Goal: Task Accomplishment & Management: Manage account settings

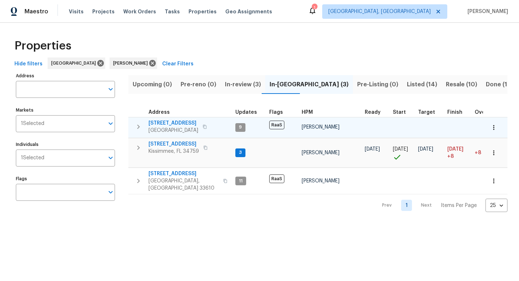
click at [192, 125] on span "[STREET_ADDRESS]" at bounding box center [174, 122] width 50 height 7
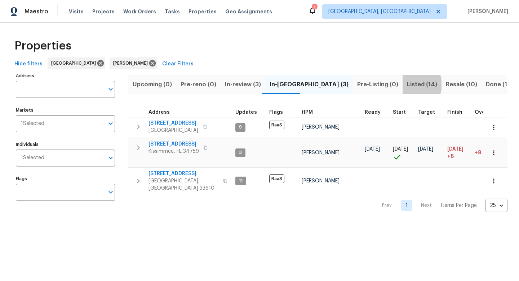
click at [407, 84] on span "Listed (14)" at bounding box center [422, 84] width 30 height 10
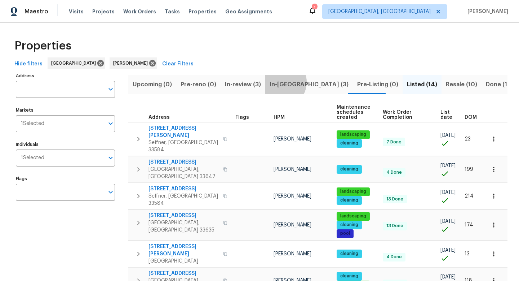
click at [278, 82] on span "In-reno (3)" at bounding box center [309, 84] width 79 height 10
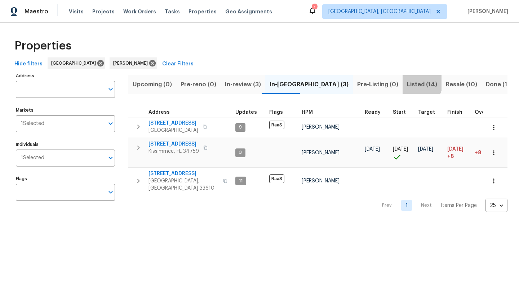
click at [407, 81] on span "Listed (14)" at bounding box center [422, 84] width 30 height 10
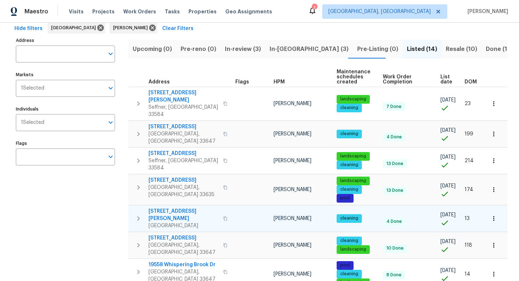
scroll to position [51, 0]
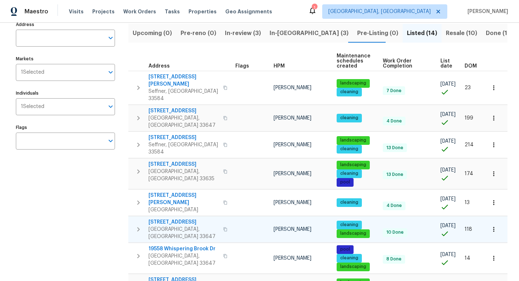
click at [180, 218] on span "19491 Paddock View Dr" at bounding box center [184, 221] width 70 height 7
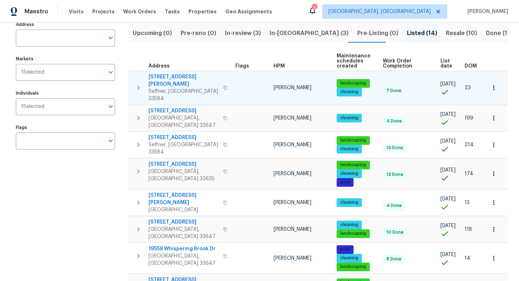
scroll to position [0, 0]
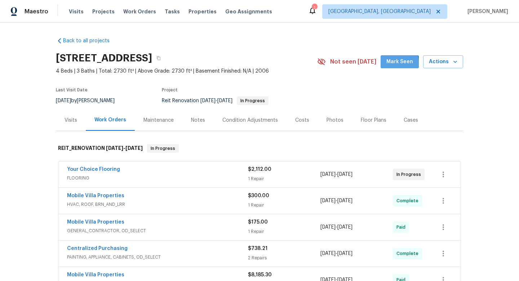
click at [390, 63] on span "Mark Seen" at bounding box center [400, 61] width 27 height 9
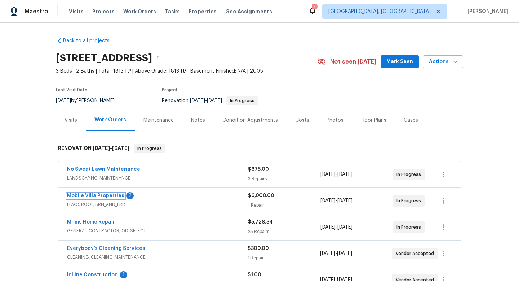
click at [104, 193] on link "Mobile Villa Properties" at bounding box center [95, 195] width 57 height 5
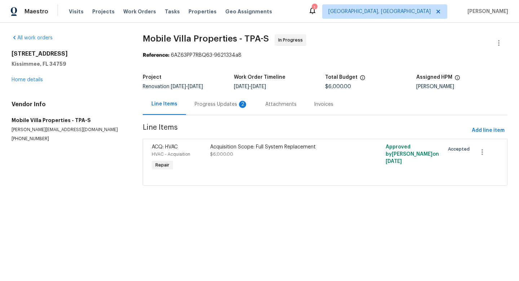
click at [197, 107] on div "Progress Updates 2" at bounding box center [221, 104] width 53 height 7
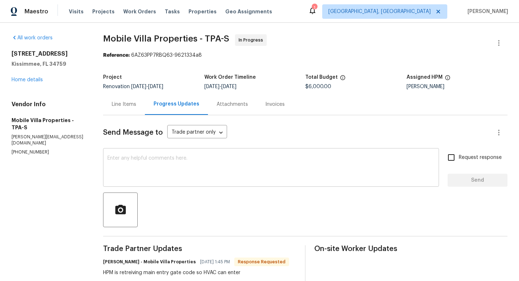
click at [189, 164] on textarea at bounding box center [271, 167] width 328 height 25
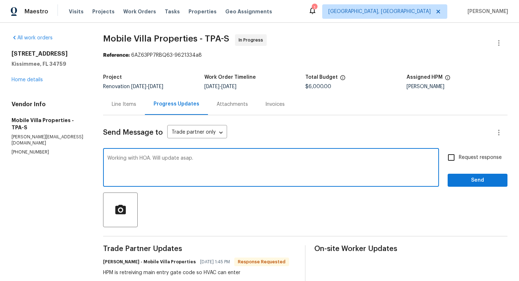
type textarea "Working with HOA. Will update asap."
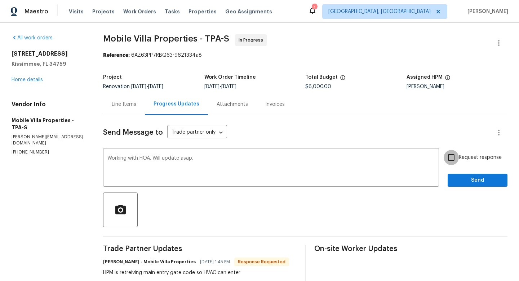
click at [454, 160] on input "Request response" at bounding box center [451, 157] width 15 height 15
checkbox input "true"
click at [456, 179] on span "Send" at bounding box center [478, 180] width 48 height 9
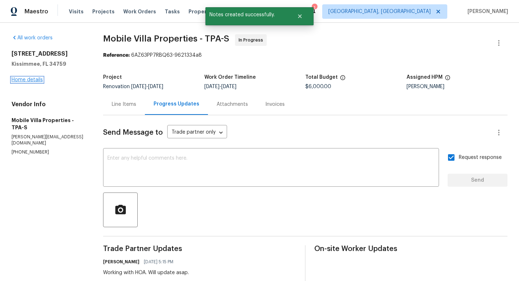
click at [32, 80] on link "Home details" at bounding box center [27, 79] width 31 height 5
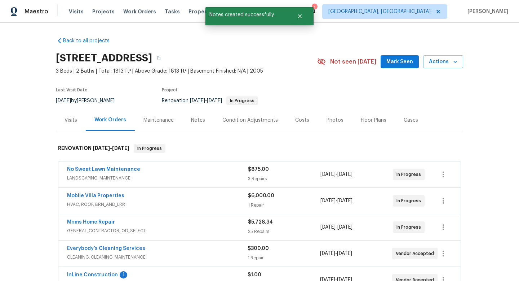
scroll to position [23, 0]
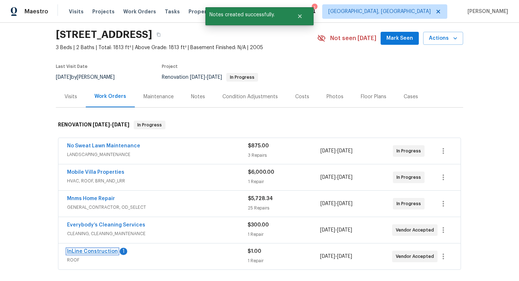
click at [89, 251] on link "InLine Construction" at bounding box center [92, 251] width 51 height 5
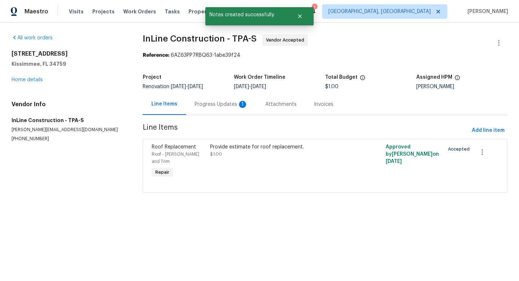
click at [200, 105] on div "Progress Updates 1" at bounding box center [221, 104] width 53 height 7
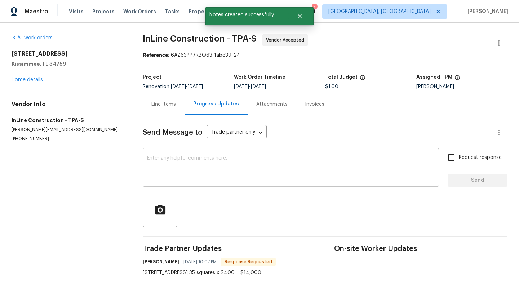
click at [199, 173] on textarea at bounding box center [291, 167] width 288 height 25
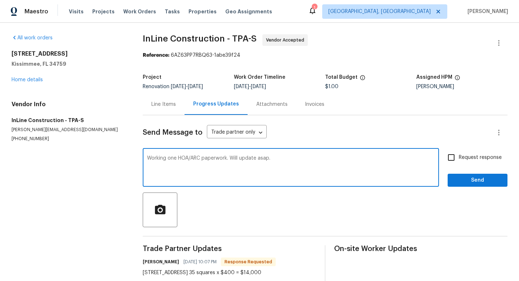
click at [175, 161] on textarea "Working one HOA/ARC paperwork. Will update asap." at bounding box center [291, 167] width 288 height 25
click at [177, 158] on textarea "Working one HOA/ARC paperwork. Will update asap." at bounding box center [291, 167] width 288 height 25
type textarea "Working on HOA/ARC paperwork. Will update asap."
click at [450, 159] on input "Request response" at bounding box center [451, 157] width 15 height 15
checkbox input "true"
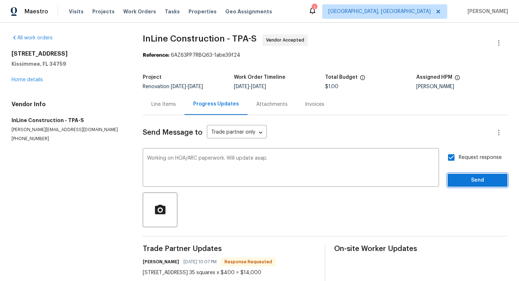
click at [461, 179] on span "Send" at bounding box center [478, 180] width 48 height 9
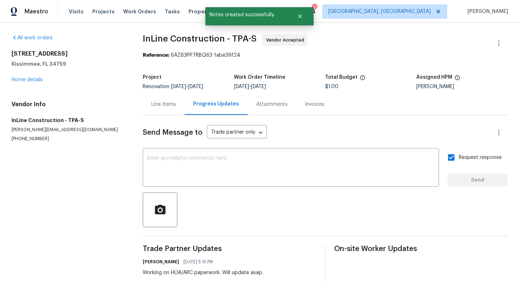
click at [39, 88] on div "All work orders 113 Venice Ln Kissimmee, FL 34759 Home details Vendor Info InLi…" at bounding box center [69, 87] width 114 height 107
click at [38, 82] on div "113 Venice Ln Kissimmee, FL 34759 Home details" at bounding box center [69, 66] width 114 height 33
click at [38, 82] on link "Home details" at bounding box center [27, 79] width 31 height 5
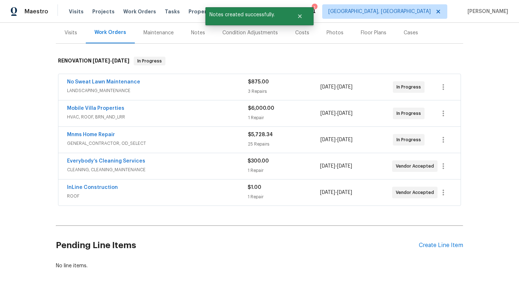
scroll to position [88, 0]
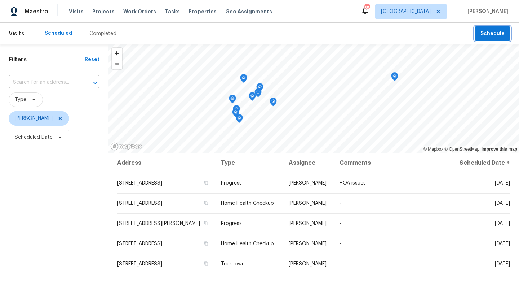
click at [488, 31] on span "Schedule" at bounding box center [493, 33] width 24 height 9
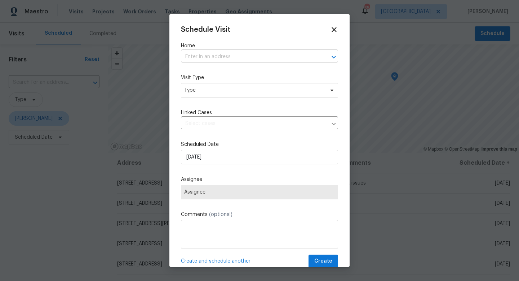
click at [244, 53] on input "text" at bounding box center [249, 56] width 137 height 11
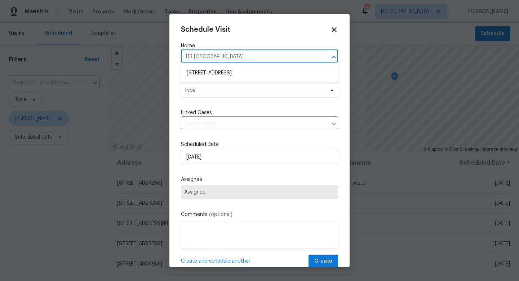
type input "113 Venice Ln, Kissimmee, FL 34759"
click at [231, 75] on li "113 Venice Ln, Kissimmee, FL 34759" at bounding box center [259, 73] width 157 height 12
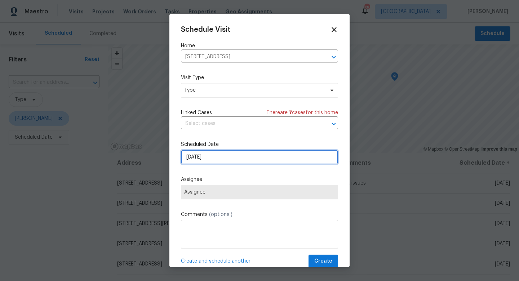
click at [199, 157] on input "10/13/2025" at bounding box center [259, 157] width 157 height 14
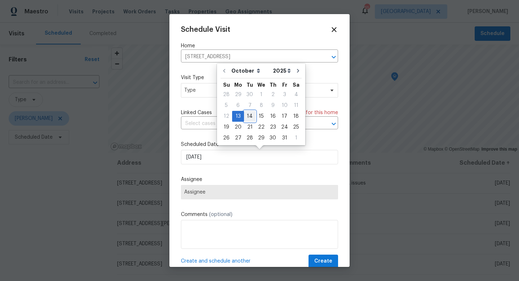
click at [250, 115] on div "14" at bounding box center [250, 116] width 12 height 10
type input "10/14/2025"
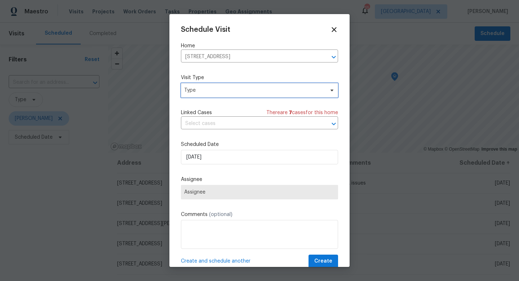
click at [203, 88] on span "Type" at bounding box center [254, 90] width 140 height 7
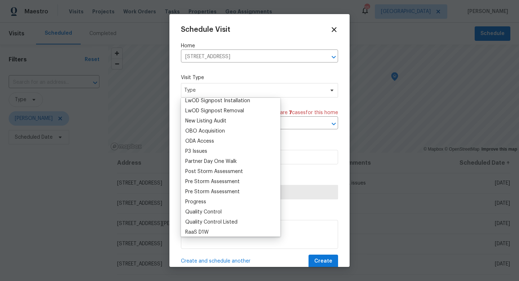
scroll to position [394, 0]
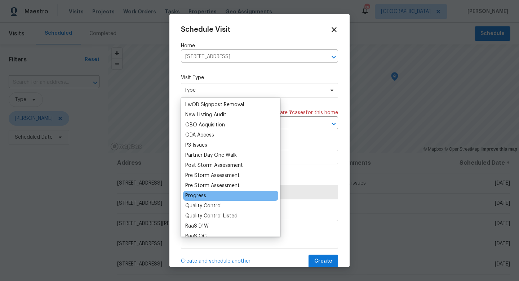
click at [203, 198] on div "Progress" at bounding box center [195, 195] width 21 height 7
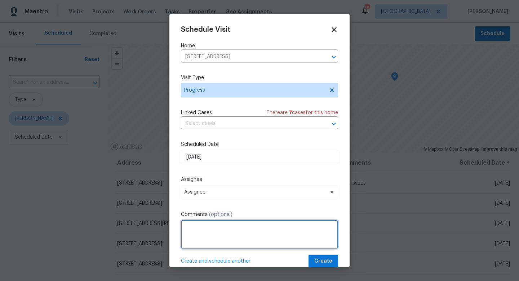
click at [201, 227] on textarea at bounding box center [259, 234] width 157 height 29
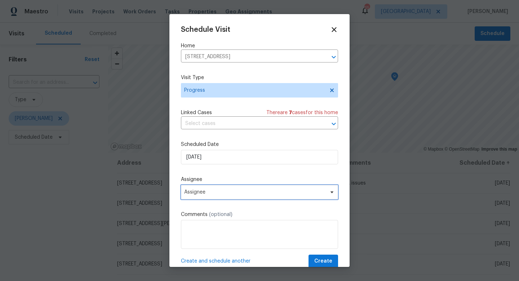
click at [201, 190] on span "Assignee" at bounding box center [254, 192] width 141 height 6
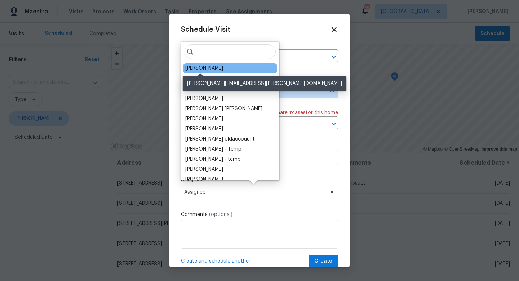
click at [201, 71] on div "[PERSON_NAME]" at bounding box center [204, 68] width 38 height 7
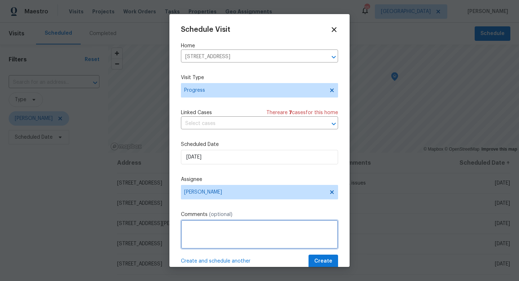
click at [198, 227] on textarea at bounding box center [259, 234] width 157 height 29
type textarea "HOA/Reno check in"
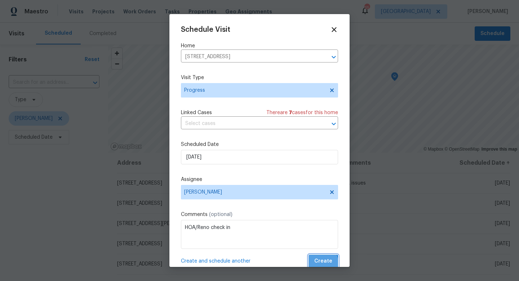
click at [322, 263] on span "Create" at bounding box center [324, 260] width 18 height 9
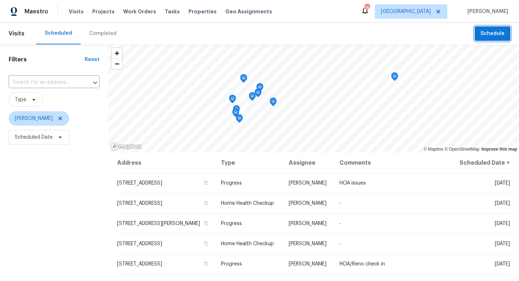
click at [495, 36] on span "Schedule" at bounding box center [493, 33] width 24 height 9
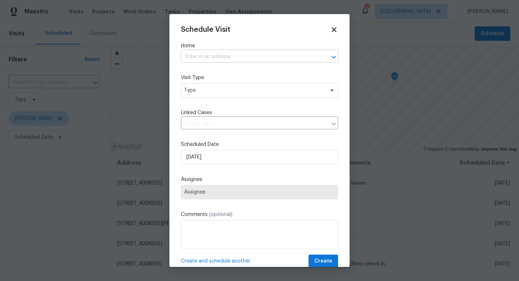
click at [267, 58] on input "text" at bounding box center [249, 56] width 137 height 11
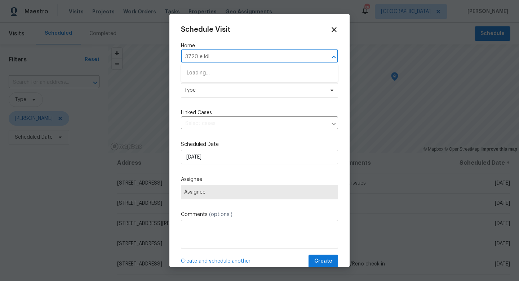
type input "3720 e idle"
click at [267, 73] on li "3720 E Idlewild Ave, Tampa, FL 33610" at bounding box center [259, 73] width 157 height 12
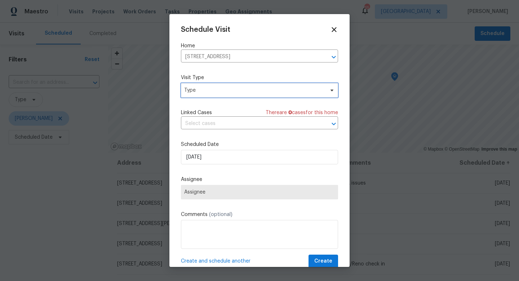
click at [215, 92] on span "Type" at bounding box center [254, 90] width 140 height 7
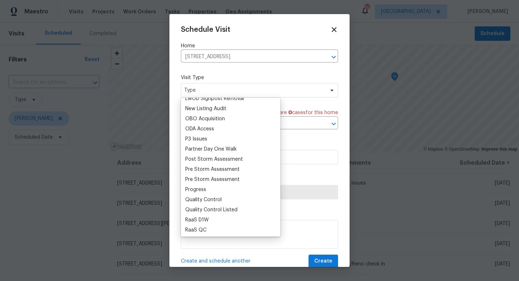
scroll to position [400, 0]
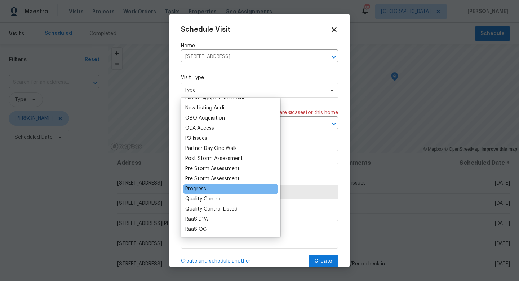
click at [202, 192] on div "Progress" at bounding box center [195, 188] width 21 height 7
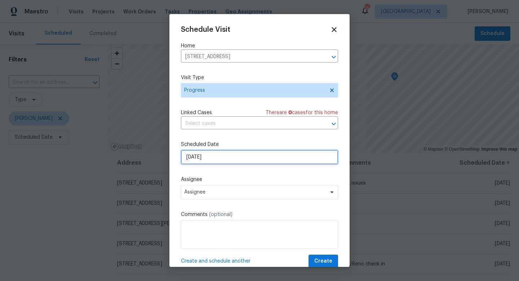
click at [205, 155] on input "[DATE]" at bounding box center [259, 157] width 157 height 14
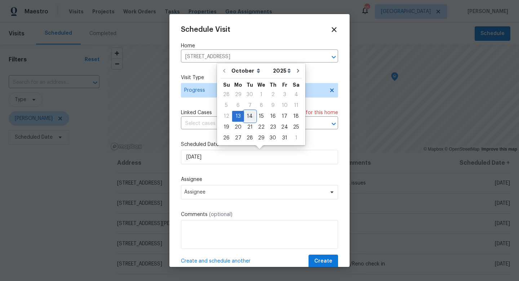
click at [249, 116] on div "14" at bounding box center [250, 116] width 12 height 10
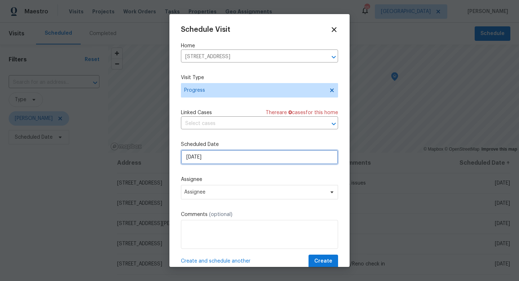
click at [207, 157] on input "10/14/2025" at bounding box center [259, 157] width 157 height 14
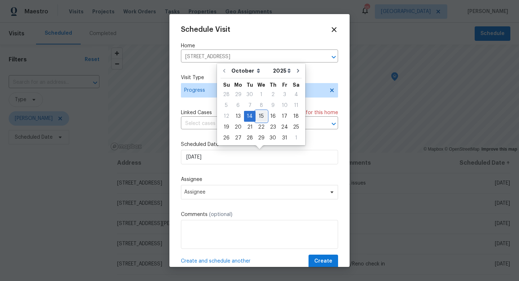
click at [259, 117] on div "15" at bounding box center [262, 116] width 12 height 10
type input "10/15/2025"
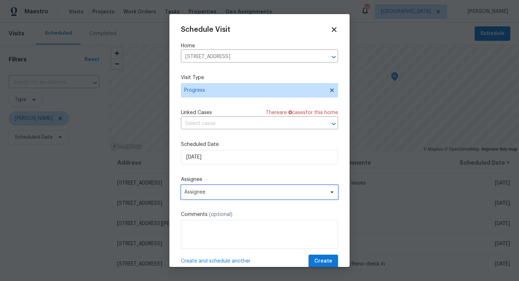
click at [203, 194] on span "Assignee" at bounding box center [254, 192] width 141 height 6
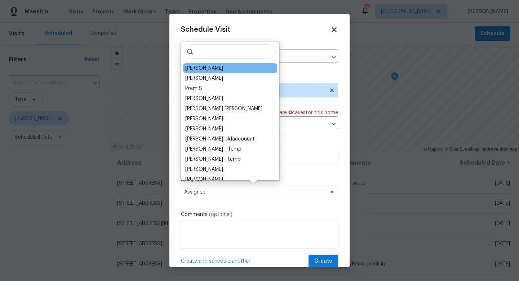
click at [209, 69] on div "[PERSON_NAME]" at bounding box center [204, 68] width 38 height 7
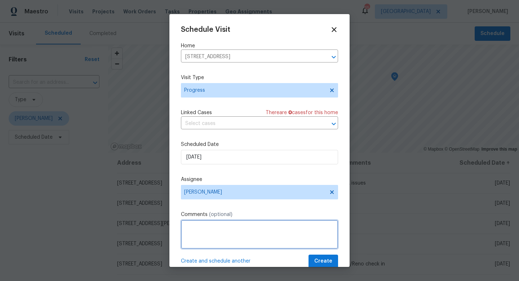
click at [216, 234] on textarea at bounding box center [259, 234] width 157 height 29
type textarea "Fumigation check"
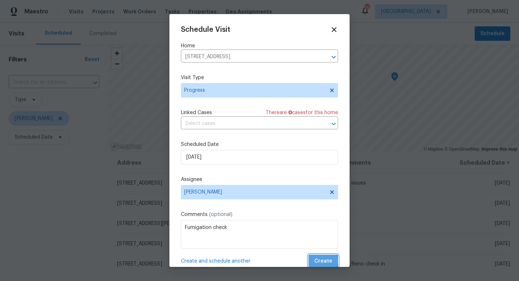
click at [319, 261] on span "Create" at bounding box center [324, 260] width 18 height 9
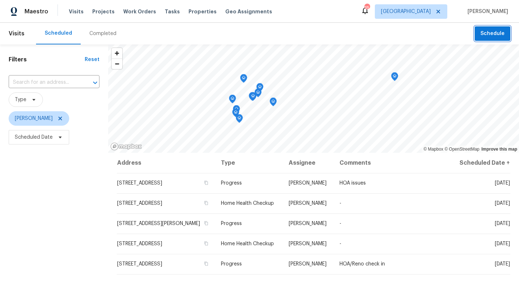
click at [496, 35] on span "Schedule" at bounding box center [493, 33] width 24 height 9
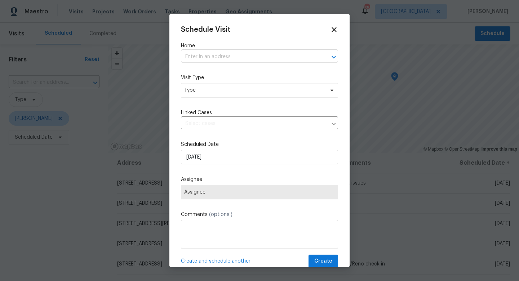
click at [207, 59] on input "text" at bounding box center [249, 56] width 137 height 11
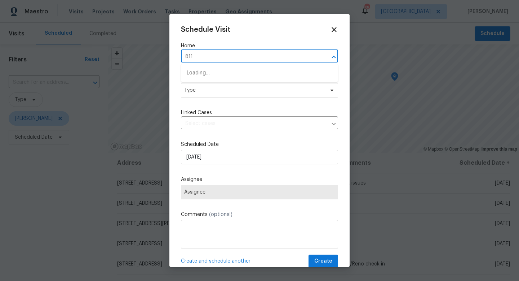
type input "8114"
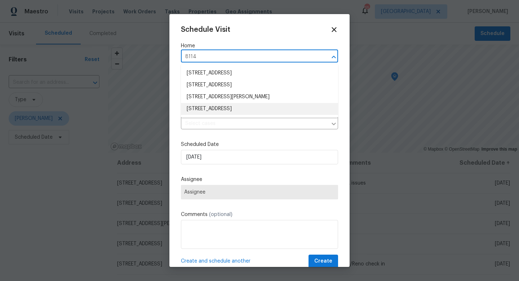
click at [217, 111] on li "8114 Pond Shadow Ln, Tampa, FL 33635" at bounding box center [259, 109] width 157 height 12
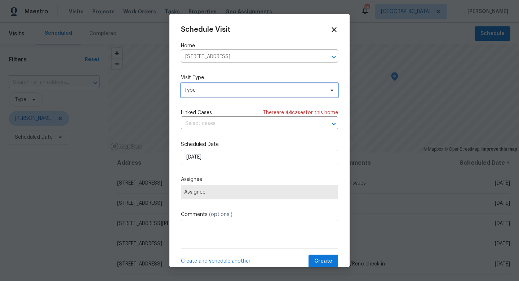
click at [215, 96] on span "Type" at bounding box center [259, 90] width 157 height 14
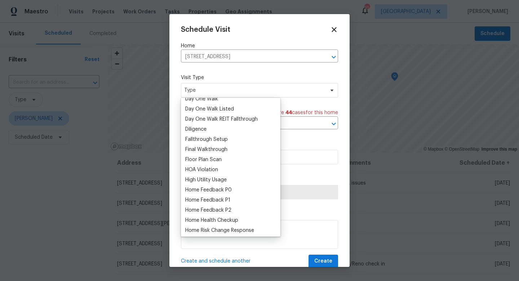
scroll to position [152, 0]
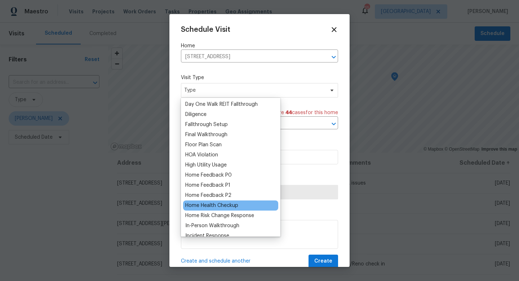
click at [205, 208] on div "Home Health Checkup" at bounding box center [211, 205] width 53 height 7
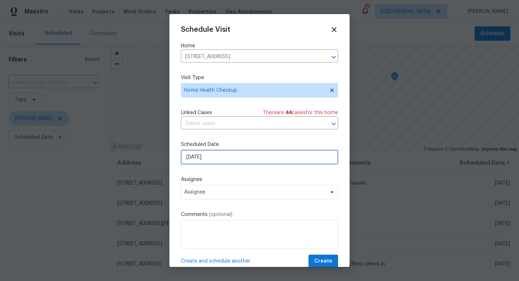
click at [203, 162] on input "[DATE]" at bounding box center [259, 157] width 157 height 14
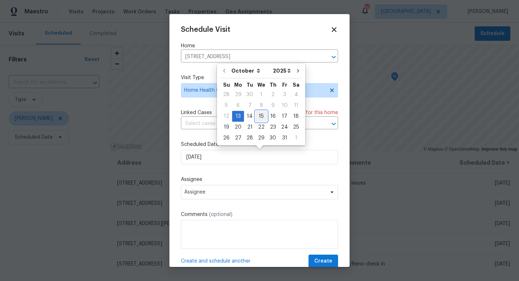
click at [258, 118] on div "15" at bounding box center [262, 116] width 12 height 10
type input "10/15/2025"
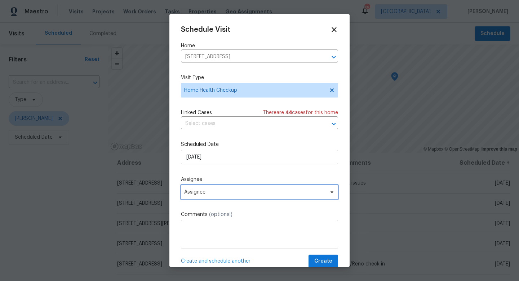
click at [209, 195] on span "Assignee" at bounding box center [254, 192] width 141 height 6
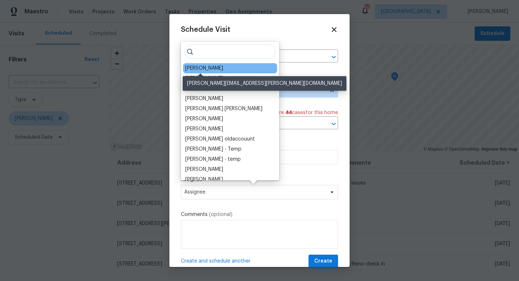
click at [215, 70] on div "[PERSON_NAME]" at bounding box center [204, 68] width 38 height 7
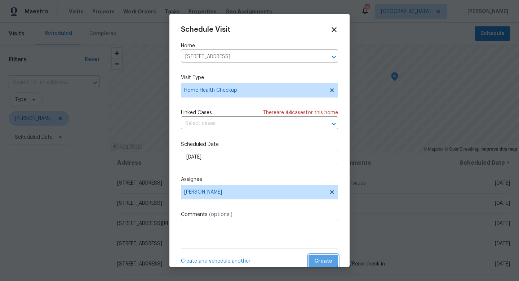
click at [321, 260] on span "Create" at bounding box center [324, 260] width 18 height 9
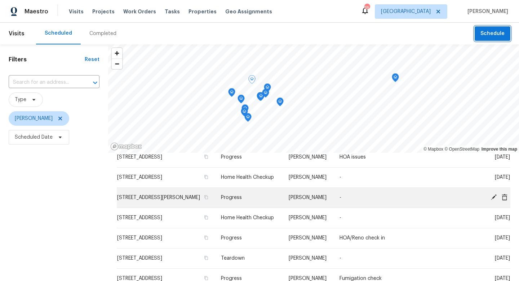
scroll to position [28, 0]
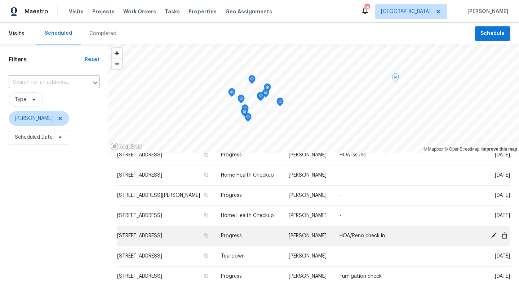
click at [497, 238] on span at bounding box center [494, 235] width 11 height 6
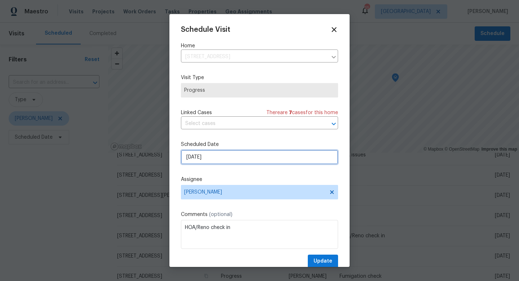
click at [241, 154] on input "10/14/2025" at bounding box center [259, 157] width 157 height 14
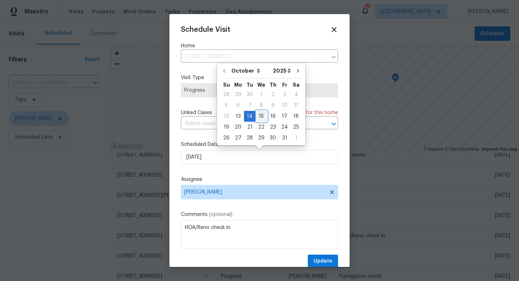
click at [257, 116] on div "15" at bounding box center [262, 116] width 12 height 10
type input "10/15/2025"
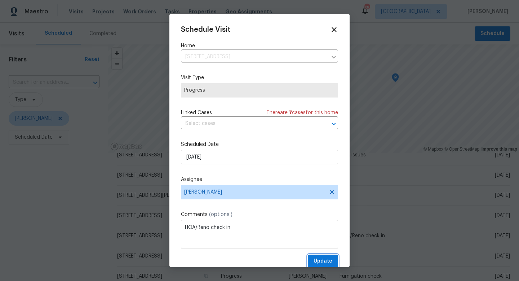
click at [316, 260] on span "Update" at bounding box center [323, 260] width 19 height 9
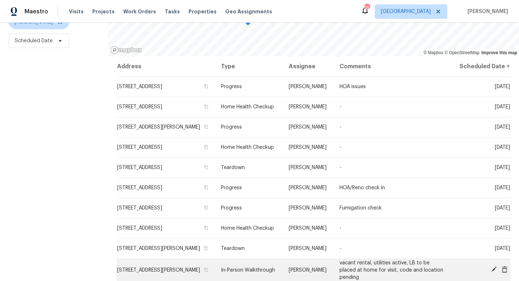
scroll to position [0, 0]
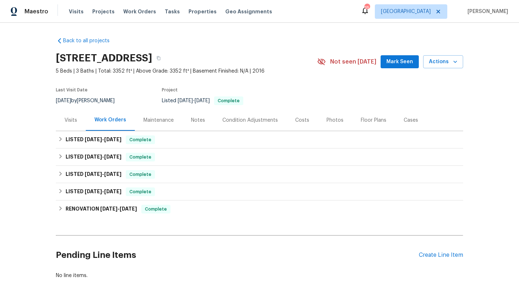
click at [394, 60] on span "Mark Seen" at bounding box center [400, 61] width 27 height 9
click at [436, 256] on div "Create Line Item" at bounding box center [441, 254] width 44 height 7
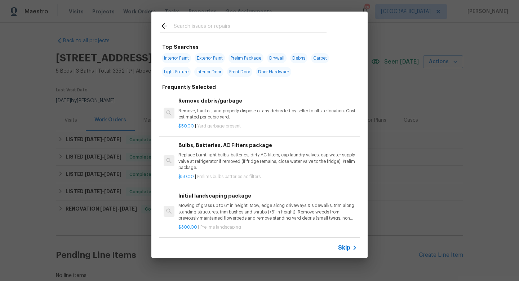
click at [343, 248] on span "Skip" at bounding box center [344, 247] width 12 height 7
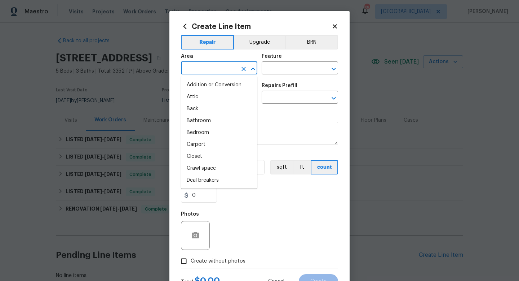
click at [193, 65] on input "text" at bounding box center [209, 68] width 56 height 11
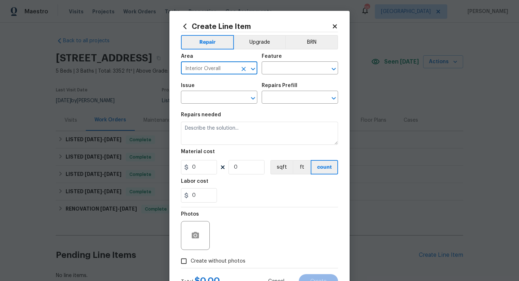
type input "Interior Overall"
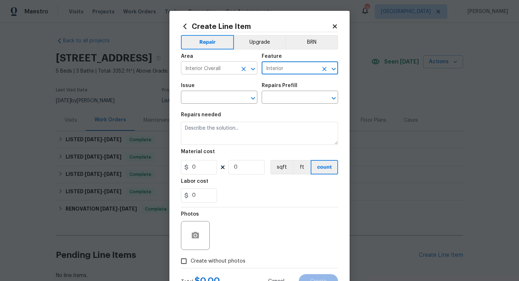
type input "Interior"
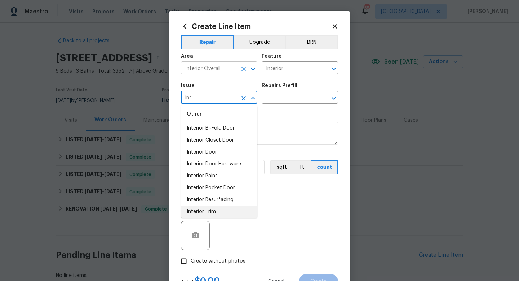
scroll to position [5, 0]
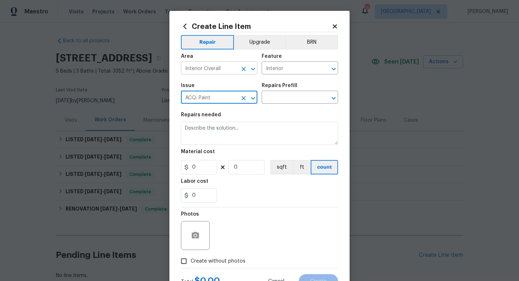
type input "ACQ: Paint"
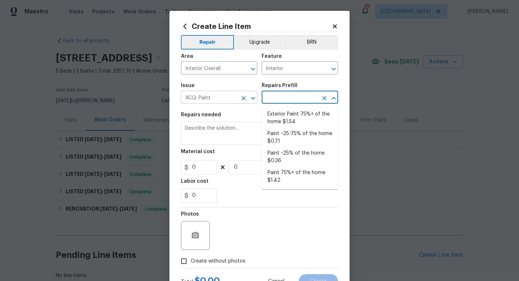
click at [210, 98] on input "ACQ: Paint" at bounding box center [209, 97] width 56 height 11
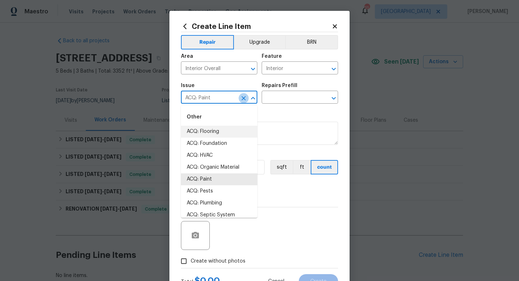
click at [246, 100] on icon "Clear" at bounding box center [243, 98] width 7 height 7
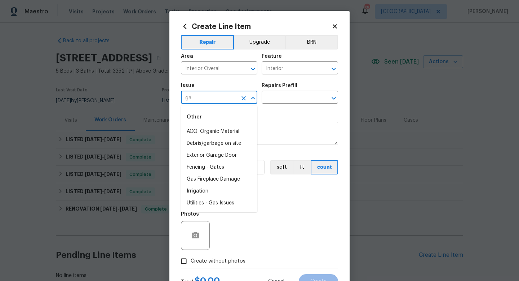
type input "g"
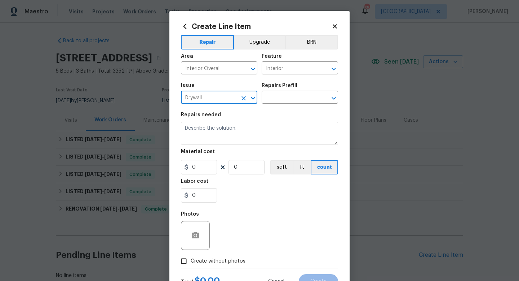
type input "Drywall"
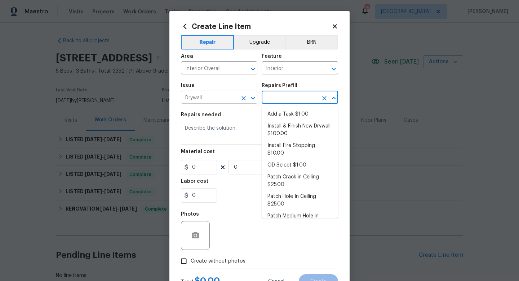
type input "Add a Task $1.00"
type input "Walls and Ceiling"
type input "Add a Task $1.00"
type textarea "HPM to detail"
type input "1"
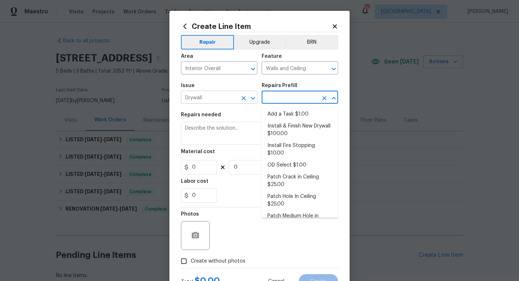
type input "1"
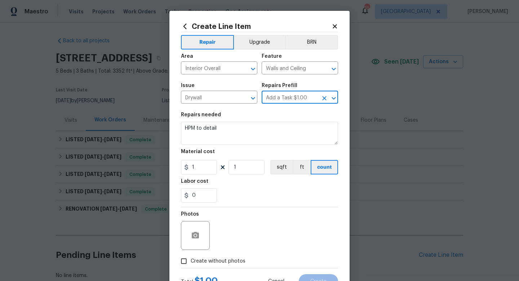
click at [202, 146] on section "Repairs needed HPM to detail Material cost 1 1 sqft ft count Labor cost 0" at bounding box center [259, 157] width 157 height 99
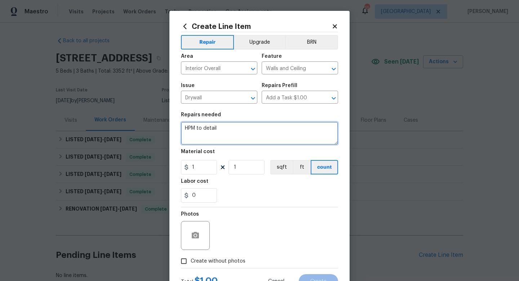
click at [204, 140] on textarea "HPM to detail" at bounding box center [259, 133] width 157 height 23
type textarea "!"
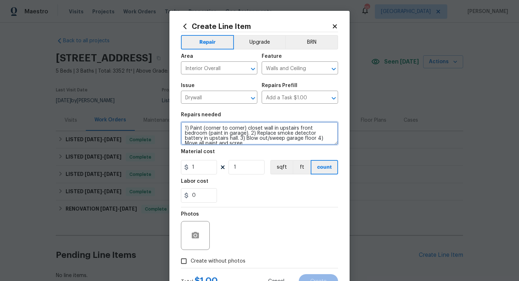
scroll to position [1, 0]
type textarea "1) Paint (corner to corner) closet wall in upstairs front bedroom (paint in gar…"
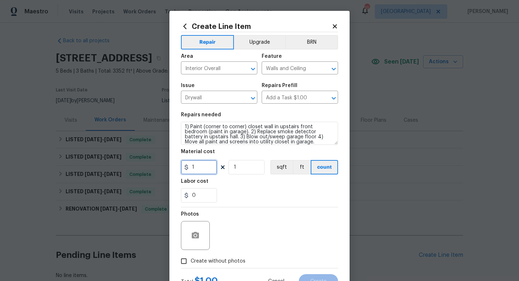
click at [198, 170] on input "1" at bounding box center [199, 167] width 36 height 14
type input "225"
click at [220, 265] on label "Create without photos" at bounding box center [211, 261] width 69 height 14
click at [191, 265] on input "Create without photos" at bounding box center [184, 261] width 14 height 14
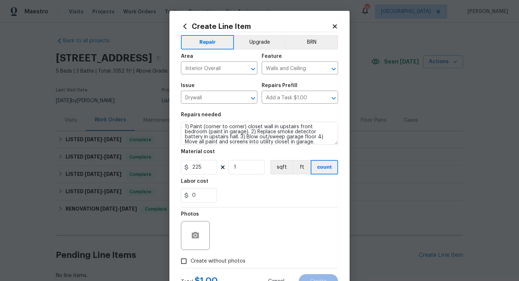
checkbox input "true"
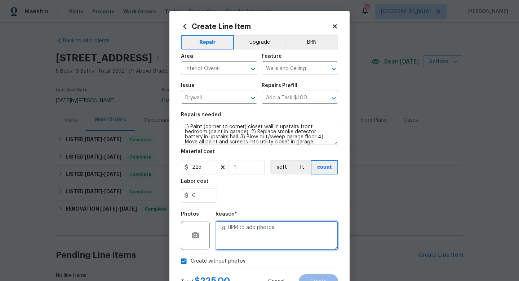
click at [243, 242] on textarea at bounding box center [277, 235] width 123 height 29
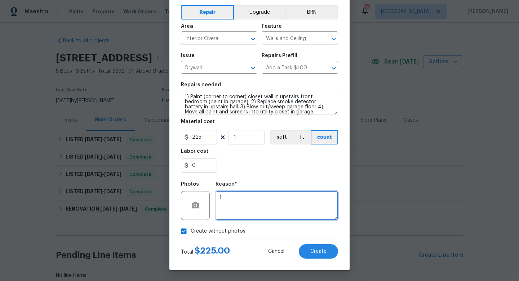
type textarea "1"
click at [316, 259] on div "Create Line Item Repair Upgrade BRN Area Interior Overall ​ Feature Walls and C…" at bounding box center [260, 125] width 180 height 289
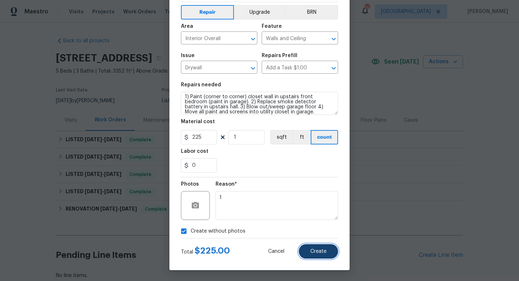
click at [316, 252] on span "Create" at bounding box center [319, 251] width 16 height 5
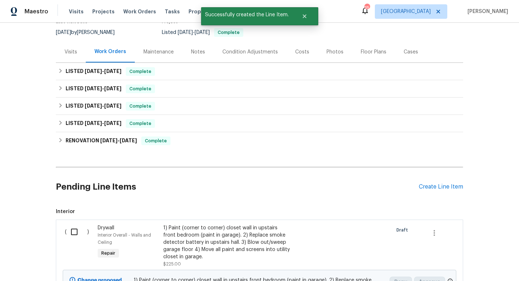
scroll to position [158, 0]
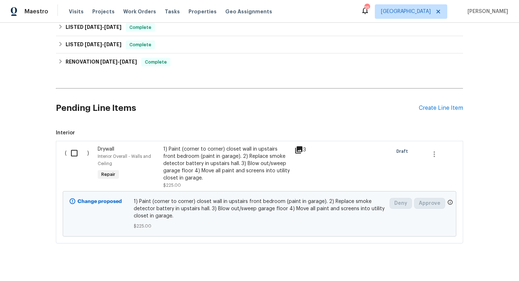
scroll to position [158, 0]
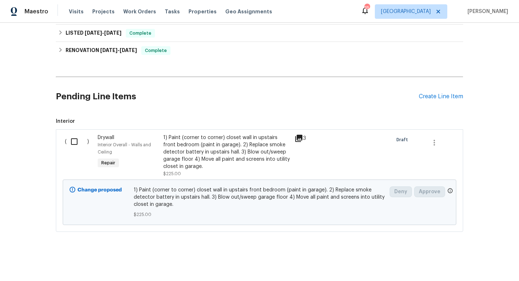
click at [76, 143] on input "checkbox" at bounding box center [77, 141] width 21 height 15
checkbox input "true"
click at [470, 264] on span "Create Work Order" at bounding box center [478, 262] width 48 height 9
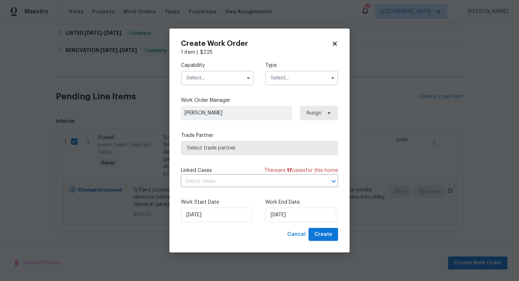
click at [212, 80] on input "text" at bounding box center [217, 78] width 73 height 14
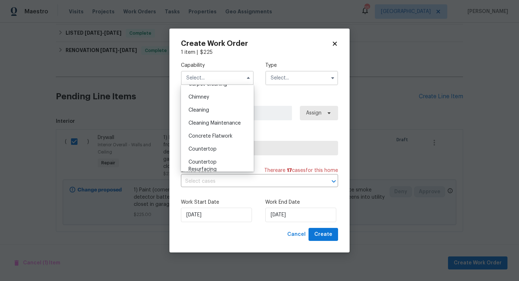
scroll to position [87, 0]
click at [199, 124] on span "Cleaning Maintenance" at bounding box center [215, 123] width 52 height 5
type input "Cleaning Maintenance"
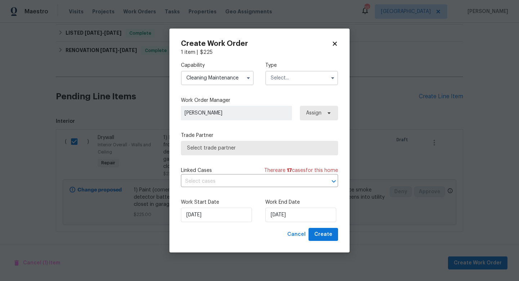
click at [281, 79] on input "text" at bounding box center [301, 78] width 73 height 14
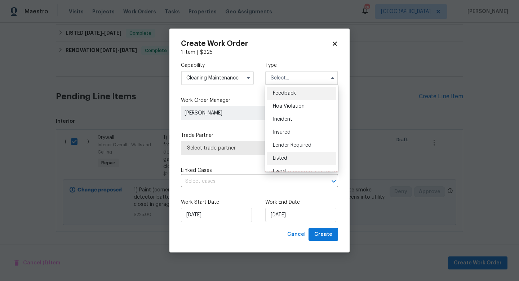
click at [280, 154] on div "Listed" at bounding box center [301, 158] width 69 height 13
type input "Listed"
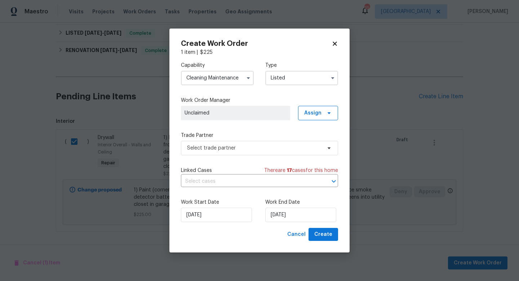
click at [233, 117] on span "Unclaimed" at bounding box center [235, 113] width 109 height 14
click at [307, 109] on span "Assign" at bounding box center [318, 113] width 40 height 14
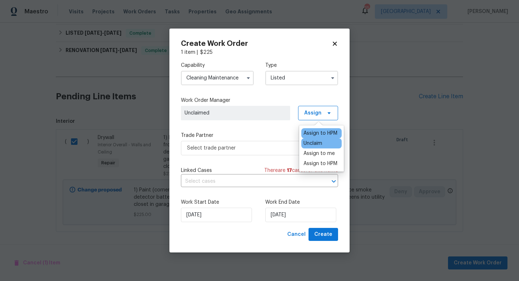
click at [313, 130] on div "Assign to HPM" at bounding box center [321, 132] width 34 height 7
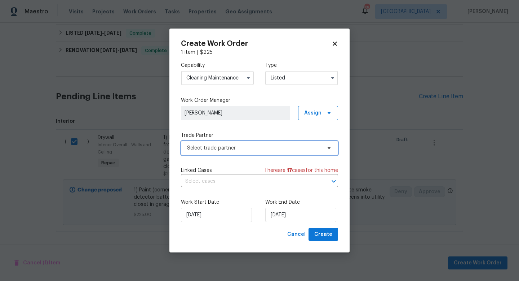
click at [243, 149] on span "Select trade partner" at bounding box center [254, 147] width 135 height 7
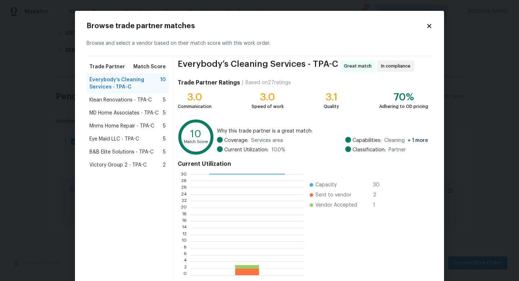
scroll to position [38, 0]
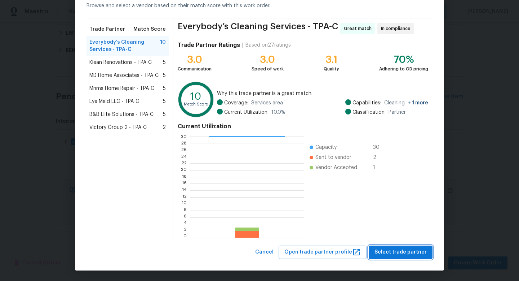
click at [396, 251] on span "Select trade partner" at bounding box center [401, 251] width 52 height 9
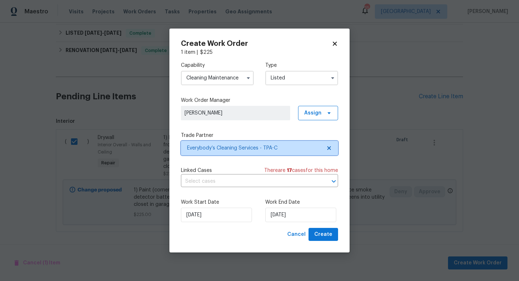
scroll to position [0, 0]
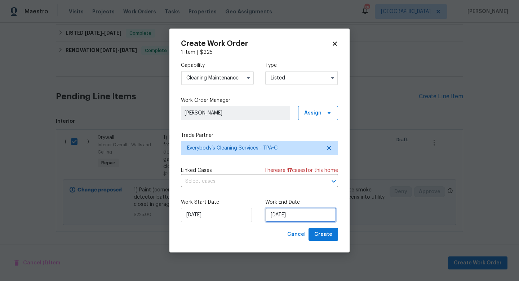
click at [282, 218] on input "[DATE]" at bounding box center [300, 214] width 71 height 14
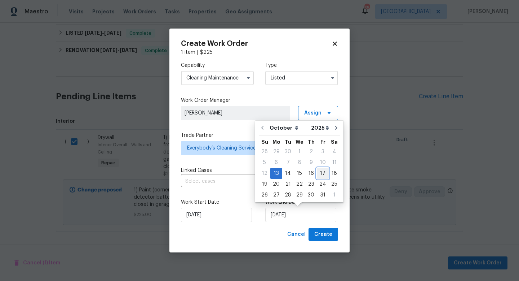
click at [317, 173] on div "17" at bounding box center [323, 173] width 12 height 10
type input "[DATE]"
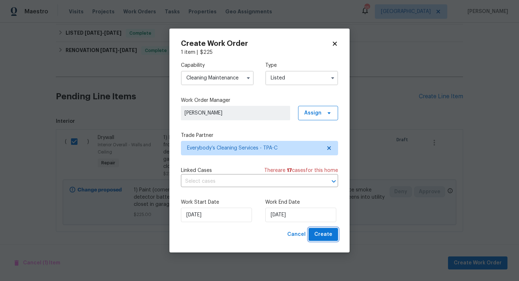
click at [329, 232] on span "Create" at bounding box center [324, 234] width 18 height 9
checkbox input "false"
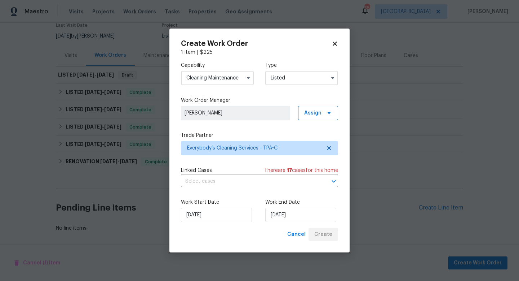
scroll to position [65, 0]
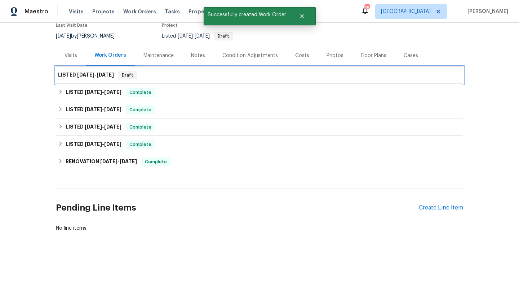
click at [101, 75] on span "10/17/25" at bounding box center [105, 74] width 17 height 5
click at [111, 76] on span "10/17/25" at bounding box center [105, 74] width 17 height 5
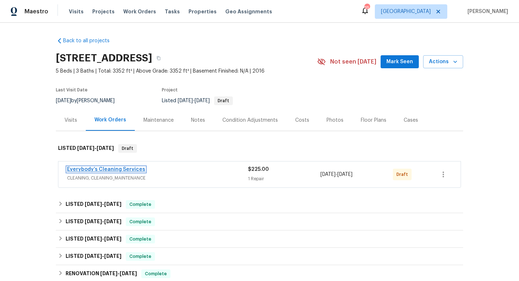
click at [106, 170] on link "Everybody’s Cleaning Services" at bounding box center [106, 169] width 78 height 5
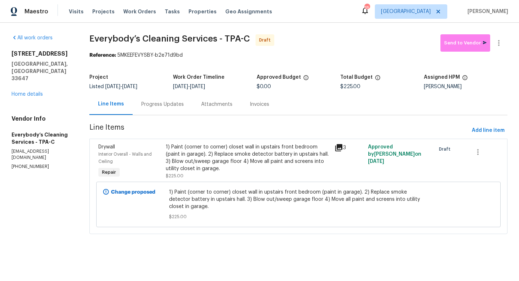
click at [284, 153] on div "1) Paint (corner to corner) closet wall in upstairs front bedroom (paint in gar…" at bounding box center [248, 157] width 164 height 29
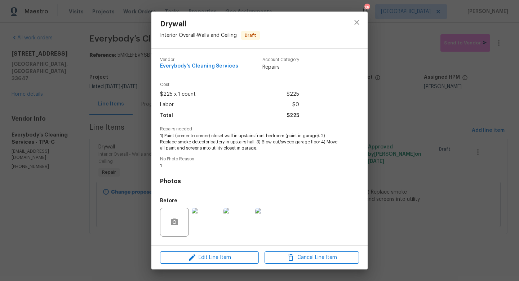
click at [411, 219] on div "Drywall Interior Overall - Walls and Ceiling Draft Vendor Everybody’s Cleaning …" at bounding box center [259, 140] width 519 height 281
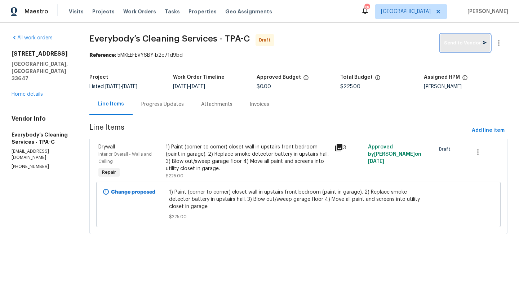
click at [462, 46] on span "Send to Vendor" at bounding box center [465, 43] width 43 height 8
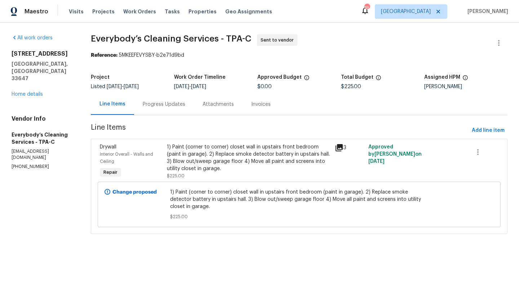
click at [26, 76] on div "19491 Paddock View Dr Tampa, FL 33647 Home details" at bounding box center [43, 74] width 62 height 48
click at [25, 92] on link "Home details" at bounding box center [27, 94] width 31 height 5
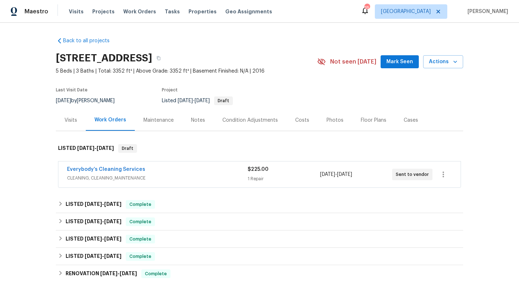
click at [400, 60] on span "Mark Seen" at bounding box center [400, 61] width 27 height 9
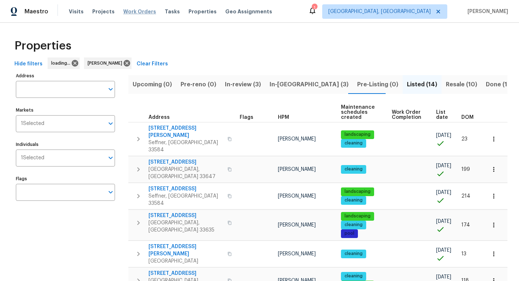
click at [136, 14] on span "Work Orders" at bounding box center [139, 11] width 33 height 7
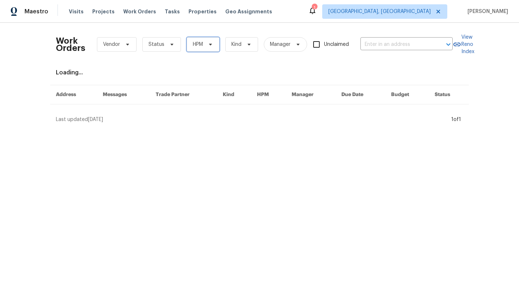
click at [215, 48] on span "HPM" at bounding box center [203, 44] width 33 height 14
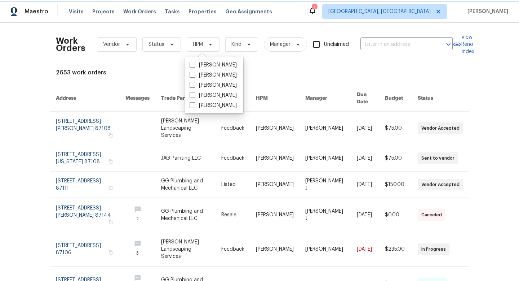
click at [212, 48] on span "HPM" at bounding box center [203, 44] width 33 height 14
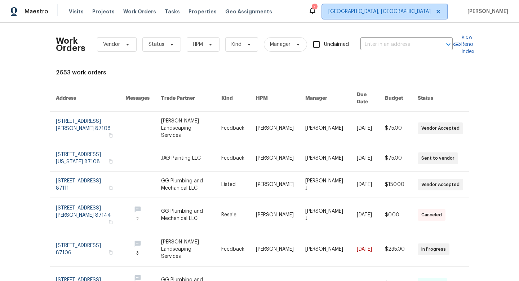
click at [408, 11] on span "[GEOGRAPHIC_DATA], [GEOGRAPHIC_DATA]" at bounding box center [380, 11] width 102 height 7
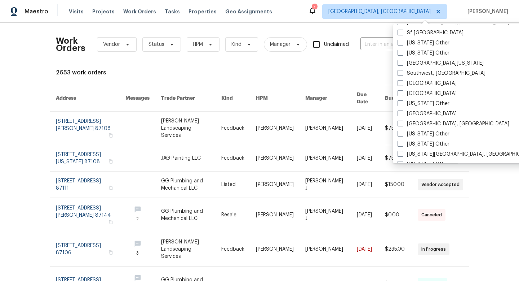
scroll to position [1006, 0]
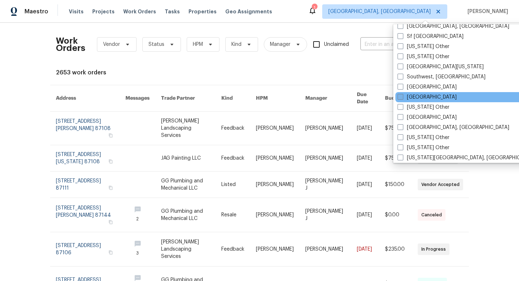
click at [401, 96] on span at bounding box center [401, 97] width 6 height 6
click at [401, 96] on input "[GEOGRAPHIC_DATA]" at bounding box center [400, 95] width 5 height 5
checkbox input "true"
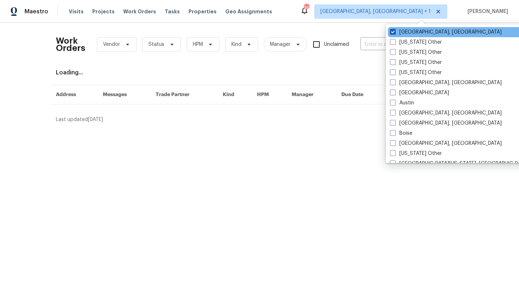
click at [392, 35] on label "[GEOGRAPHIC_DATA], [GEOGRAPHIC_DATA]" at bounding box center [446, 31] width 112 height 7
click at [392, 33] on input "[GEOGRAPHIC_DATA], [GEOGRAPHIC_DATA]" at bounding box center [392, 30] width 5 height 5
checkbox input "false"
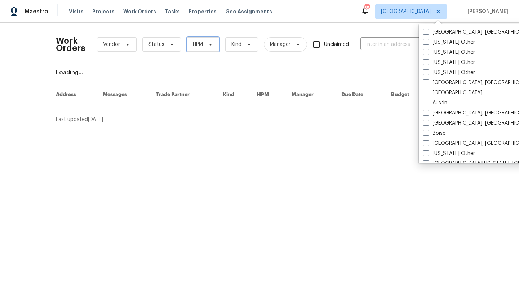
click at [193, 50] on span "HPM" at bounding box center [203, 44] width 33 height 14
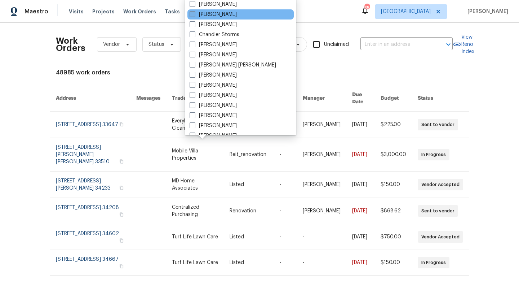
click at [193, 16] on span at bounding box center [193, 14] width 6 height 6
click at [193, 16] on input "[PERSON_NAME]" at bounding box center [192, 13] width 5 height 5
checkbox input "true"
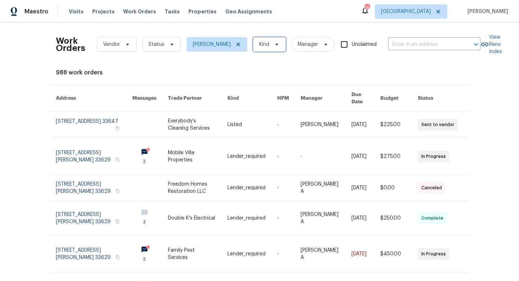
click at [274, 47] on icon at bounding box center [277, 44] width 6 height 6
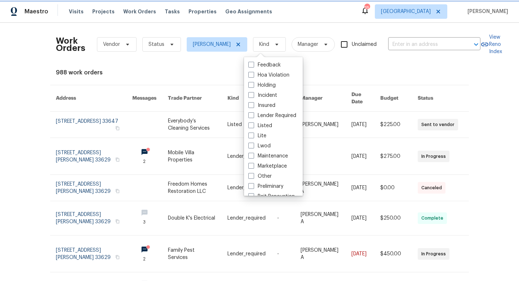
click at [274, 47] on icon at bounding box center [277, 44] width 6 height 6
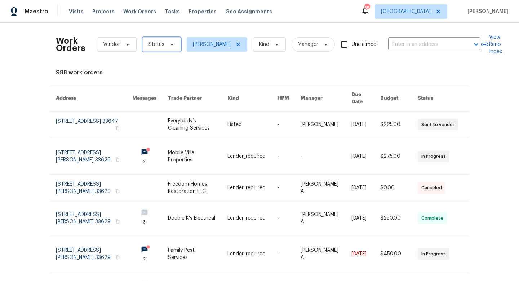
click at [161, 48] on span "Status" at bounding box center [157, 44] width 16 height 7
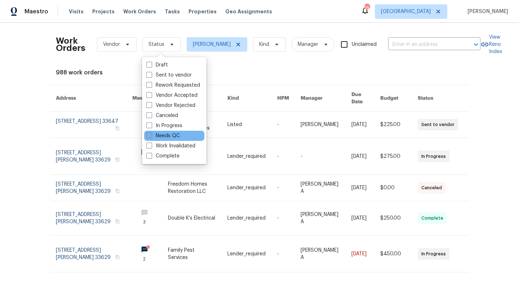
click at [158, 133] on label "Needs QC" at bounding box center [163, 135] width 34 height 7
click at [151, 133] on input "Needs QC" at bounding box center [148, 134] width 5 height 5
checkbox input "true"
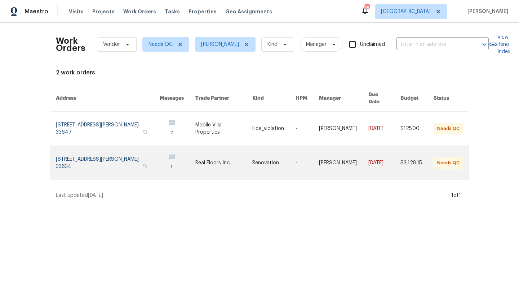
click at [102, 153] on link at bounding box center [108, 163] width 104 height 34
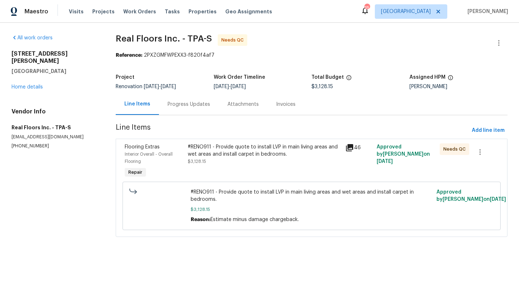
click at [244, 156] on div "#RENO911 - Provide quote to install LVP in main living areas and wet areas and …" at bounding box center [264, 150] width 153 height 14
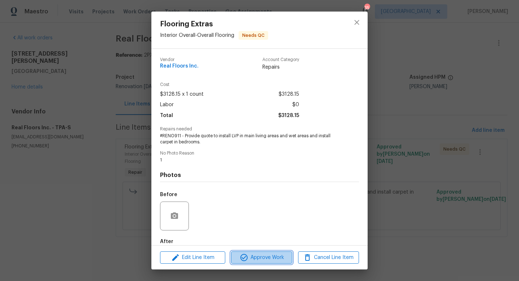
click at [258, 256] on span "Approve Work" at bounding box center [261, 257] width 57 height 9
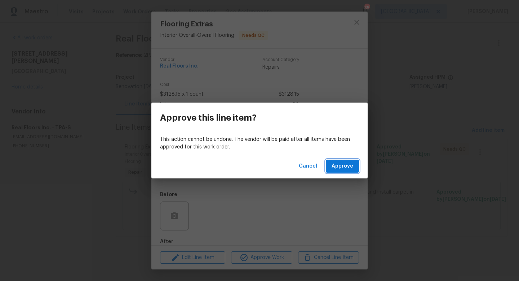
click at [337, 163] on span "Approve" at bounding box center [343, 166] width 22 height 9
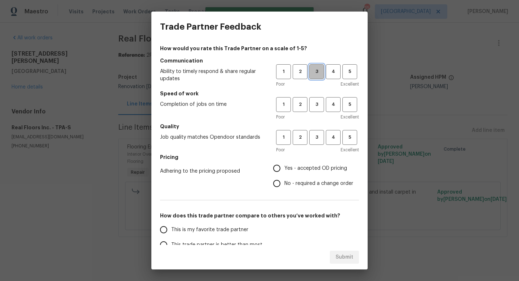
click at [314, 77] on button "3" at bounding box center [316, 71] width 15 height 15
click at [314, 106] on span "3" at bounding box center [316, 104] width 13 height 8
click at [315, 133] on span "3" at bounding box center [316, 137] width 13 height 8
click at [304, 166] on span "Yes - accepted OD pricing" at bounding box center [316, 168] width 63 height 8
click at [285, 166] on input "Yes - accepted OD pricing" at bounding box center [276, 168] width 15 height 15
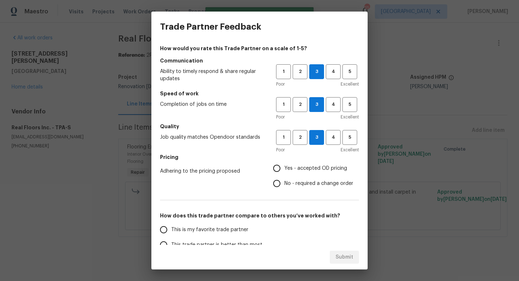
radio input "true"
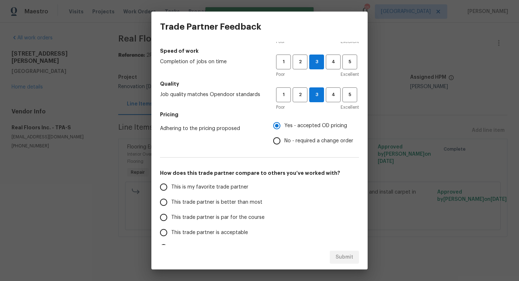
scroll to position [60, 0]
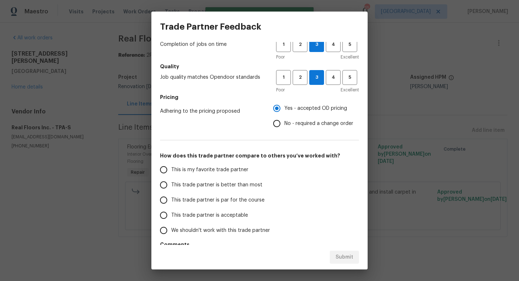
click at [229, 204] on label "This trade partner is par for the course" at bounding box center [213, 199] width 114 height 15
click at [171, 204] on input "This trade partner is par for the course" at bounding box center [163, 199] width 15 height 15
click at [334, 256] on button "Submit" at bounding box center [344, 256] width 29 height 13
radio input "true"
radio input "false"
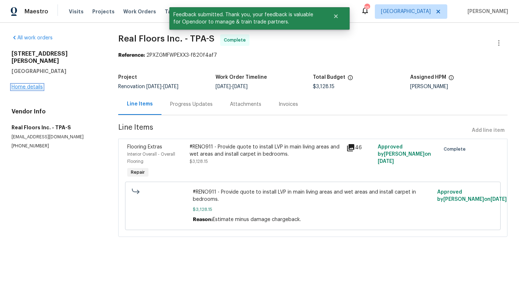
click at [30, 84] on link "Home details" at bounding box center [27, 86] width 31 height 5
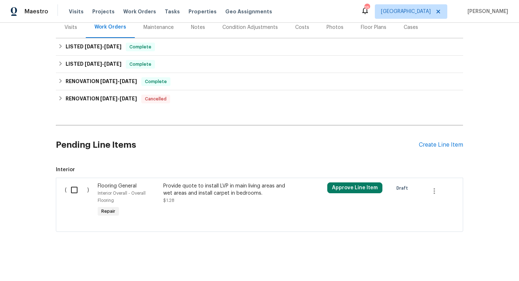
scroll to position [93, 0]
click at [75, 190] on input "checkbox" at bounding box center [77, 189] width 21 height 15
checkbox input "true"
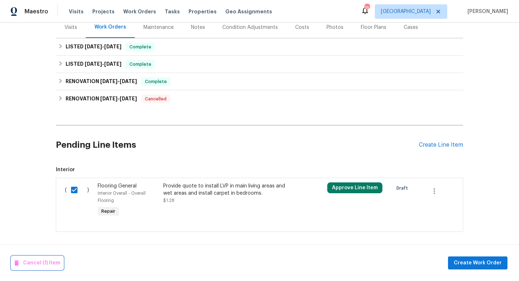
click at [47, 264] on span "Cancel (1) Item" at bounding box center [37, 262] width 46 height 9
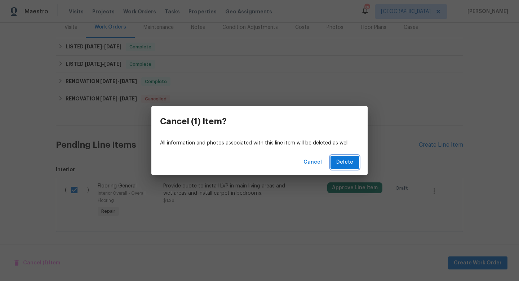
click at [346, 166] on span "Delete" at bounding box center [345, 162] width 17 height 9
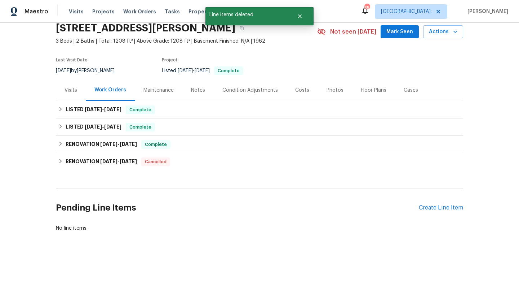
scroll to position [0, 0]
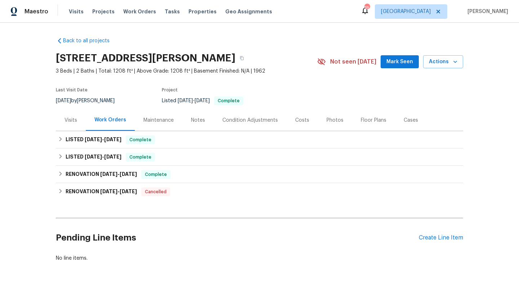
click at [136, 8] on div "Visits Projects Work Orders Tasks Properties Geo Assignments" at bounding box center [175, 11] width 212 height 14
click at [133, 14] on span "Work Orders" at bounding box center [139, 11] width 33 height 7
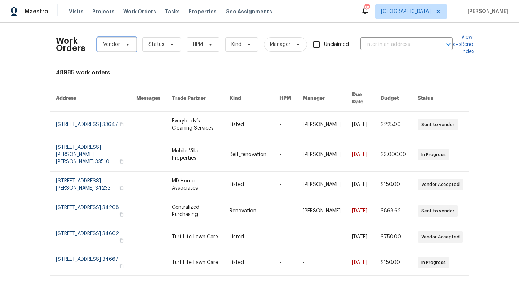
click at [123, 42] on span at bounding box center [127, 44] width 8 height 6
click at [149, 42] on span "Status" at bounding box center [157, 44] width 16 height 7
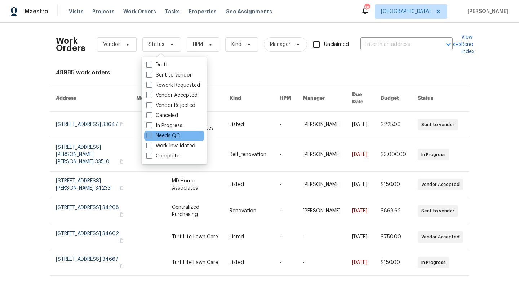
click at [150, 135] on span at bounding box center [149, 135] width 6 height 6
click at [150, 135] on input "Needs QC" at bounding box center [148, 134] width 5 height 5
checkbox input "true"
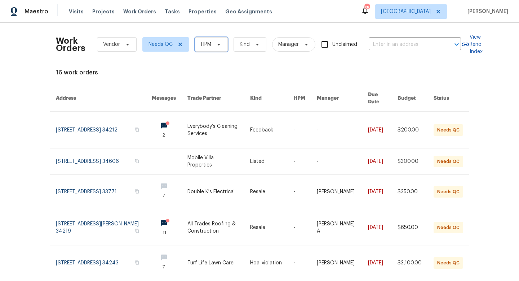
click at [219, 47] on icon at bounding box center [219, 44] width 6 height 6
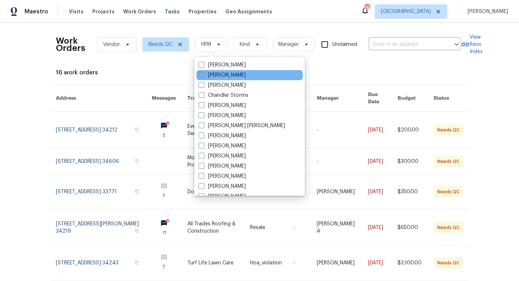
click at [203, 74] on span at bounding box center [202, 75] width 6 height 6
click at [203, 74] on input "[PERSON_NAME]" at bounding box center [201, 73] width 5 height 5
checkbox input "true"
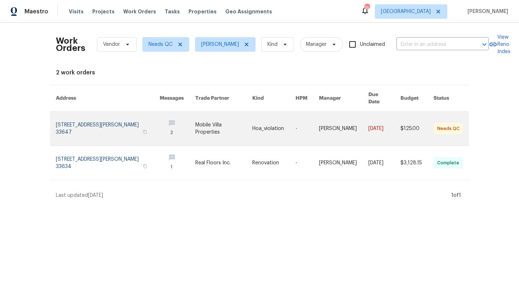
click at [100, 118] on link at bounding box center [108, 128] width 104 height 34
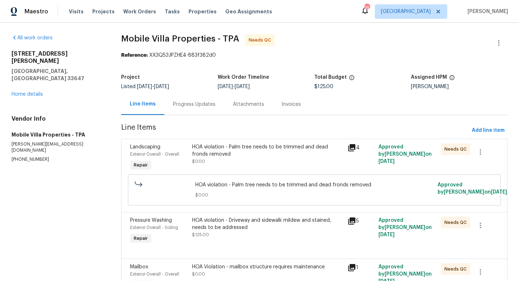
click at [183, 108] on div "Progress Updates" at bounding box center [194, 103] width 60 height 21
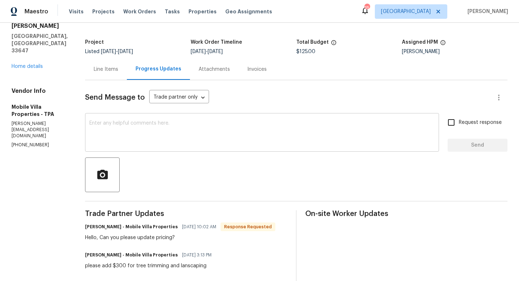
scroll to position [43, 0]
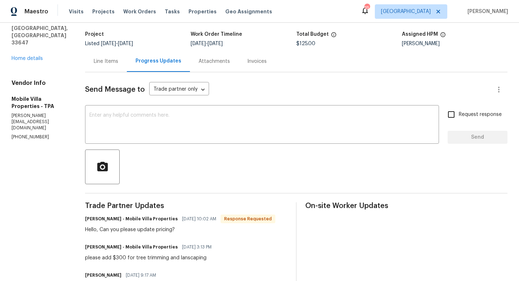
click at [107, 61] on div "Line Items" at bounding box center [106, 61] width 25 height 7
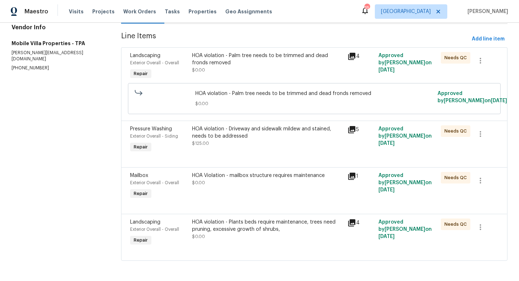
scroll to position [63, 0]
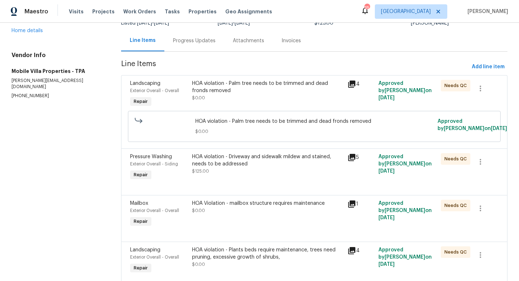
click at [219, 93] on div "HOA violation - Palm tree needs to be trimmed and dead fronds removed" at bounding box center [267, 87] width 151 height 14
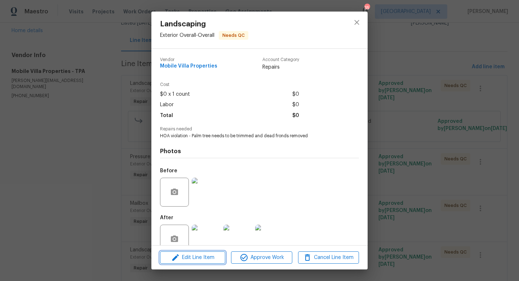
click at [190, 258] on span "Edit Line Item" at bounding box center [192, 257] width 61 height 9
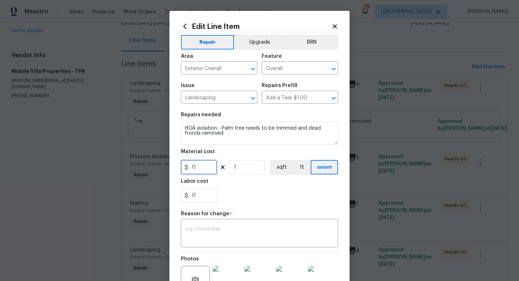
click at [203, 172] on input "0" at bounding box center [199, 167] width 36 height 14
type input "300"
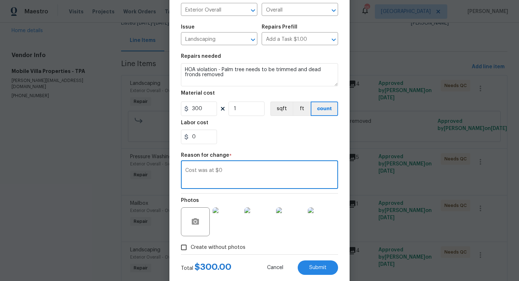
scroll to position [59, 0]
type textarea "Cost was at $0"
click at [313, 268] on span "Submit" at bounding box center [317, 266] width 17 height 5
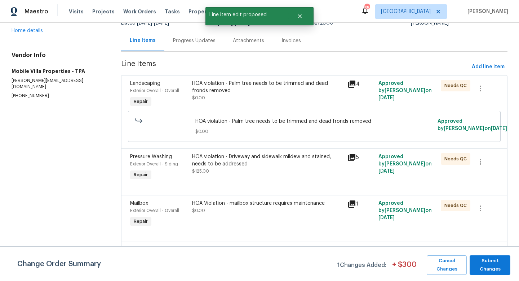
scroll to position [0, 0]
click at [491, 266] on span "Submit Changes" at bounding box center [491, 264] width 34 height 17
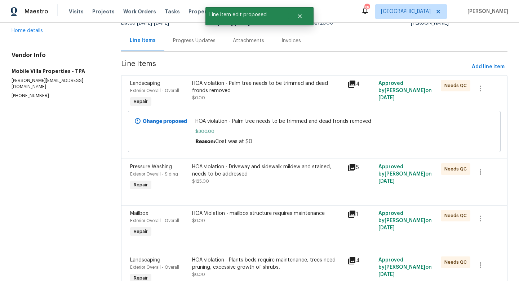
click at [173, 44] on div "Progress Updates" at bounding box center [194, 40] width 43 height 7
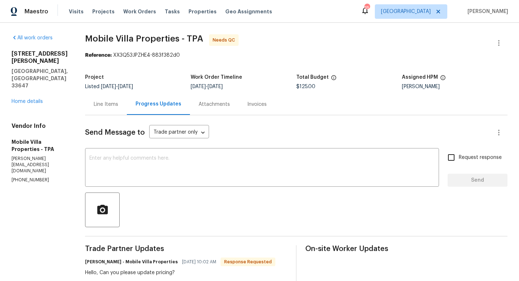
click at [113, 101] on div "Line Items" at bounding box center [106, 104] width 25 height 7
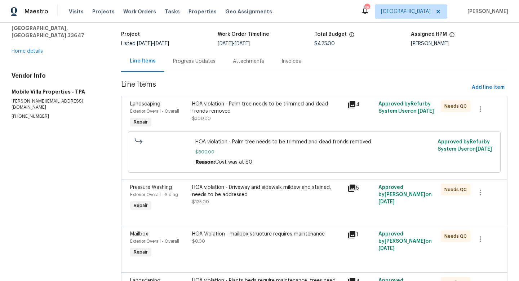
scroll to position [57, 0]
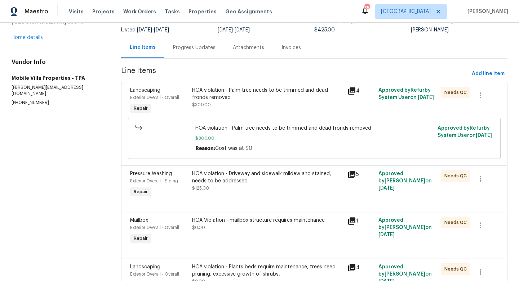
click at [239, 103] on div "HOA violation - Palm tree needs to be trimmed and dead fronds removed $300.00" at bounding box center [267, 98] width 151 height 22
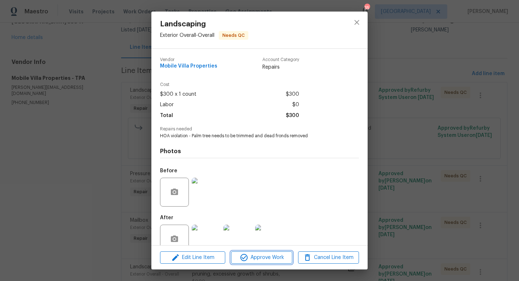
click at [252, 258] on span "Approve Work" at bounding box center [261, 257] width 57 height 9
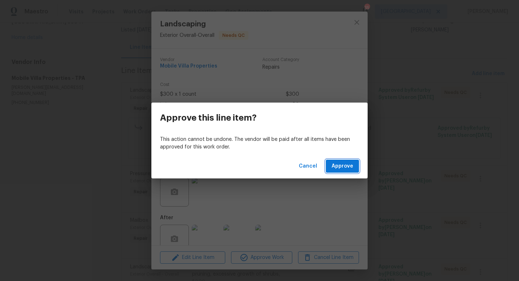
click at [337, 163] on span "Approve" at bounding box center [343, 166] width 22 height 9
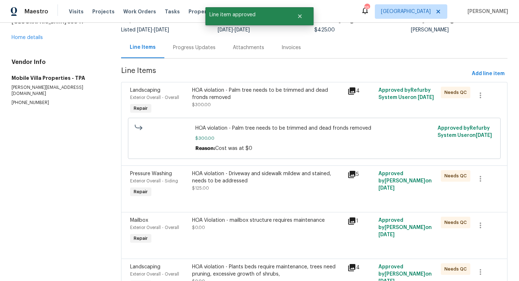
scroll to position [0, 0]
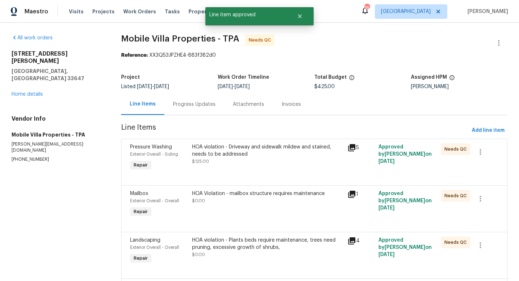
click at [238, 153] on div "HOA violation - Driveway and sidewalk mildew and stained, needs to be addressed" at bounding box center [267, 150] width 151 height 14
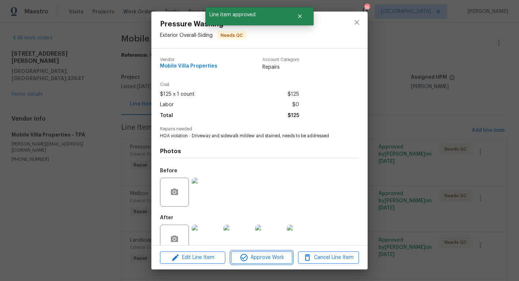
click at [262, 254] on span "Approve Work" at bounding box center [261, 257] width 57 height 9
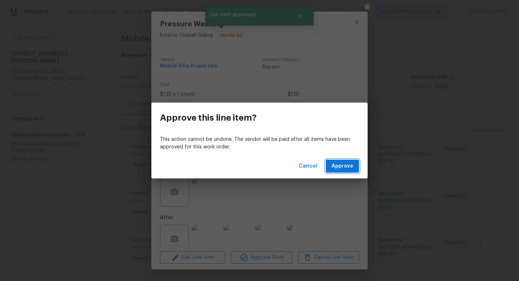
click at [338, 161] on button "Approve" at bounding box center [342, 165] width 33 height 13
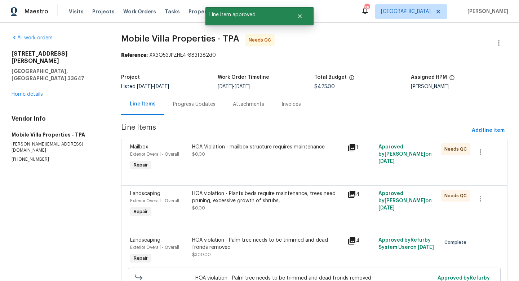
click at [226, 159] on div "HOA Violation - mailbox structure requires maintenance $0.00" at bounding box center [267, 157] width 155 height 33
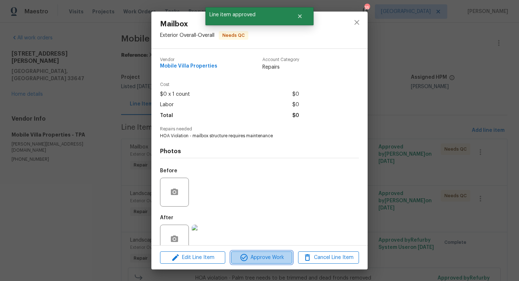
click at [250, 257] on span "Approve Work" at bounding box center [261, 257] width 57 height 9
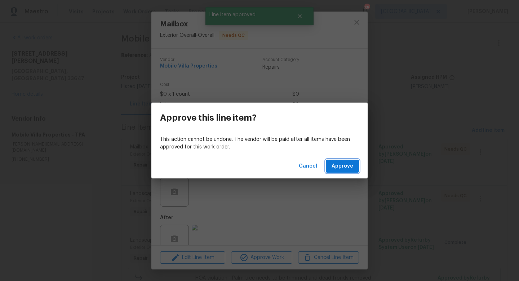
click at [348, 159] on button "Approve" at bounding box center [342, 165] width 33 height 13
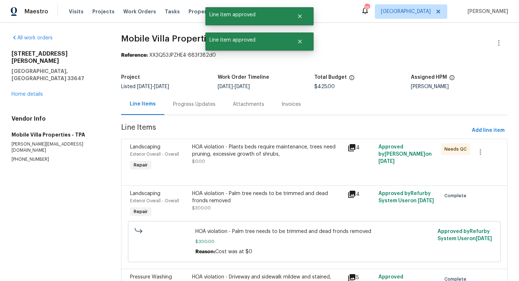
click at [221, 158] on div "HOA violation - Plants beds require maintenance, trees need pruning, excessive …" at bounding box center [267, 154] width 151 height 22
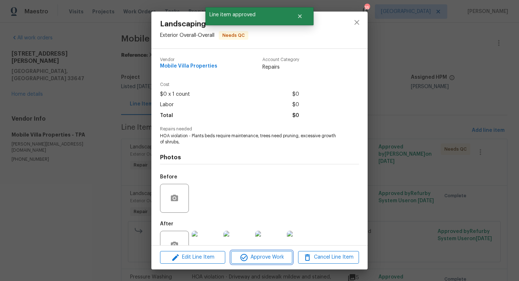
click at [261, 258] on span "Approve Work" at bounding box center [261, 257] width 57 height 9
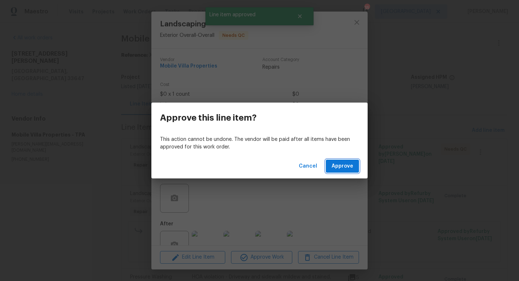
click at [350, 168] on span "Approve" at bounding box center [343, 166] width 22 height 9
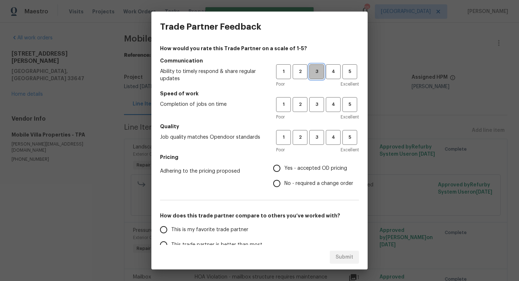
click at [318, 70] on span "3" at bounding box center [316, 71] width 13 height 8
click at [318, 109] on button "3" at bounding box center [316, 104] width 15 height 15
click at [317, 135] on span "3" at bounding box center [316, 137] width 13 height 8
click at [302, 170] on span "Yes - accepted OD pricing" at bounding box center [316, 168] width 63 height 8
click at [285, 170] on input "Yes - accepted OD pricing" at bounding box center [276, 168] width 15 height 15
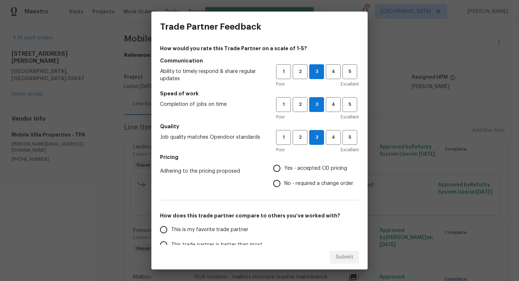
radio input "true"
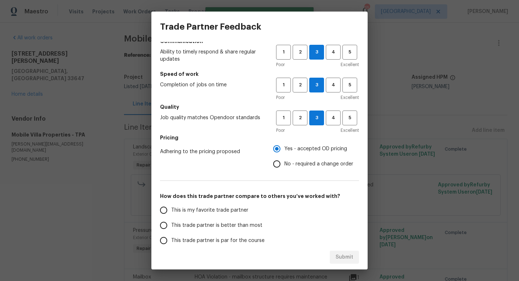
scroll to position [23, 0]
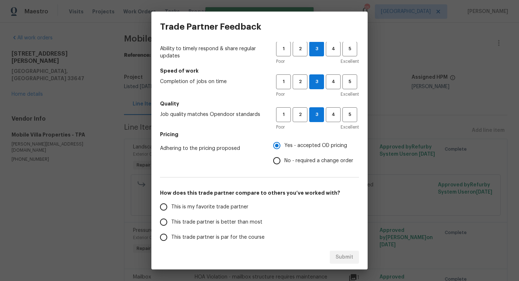
click at [206, 227] on label "This trade partner is better than most" at bounding box center [213, 221] width 114 height 15
click at [171, 227] on input "This trade partner is better than most" at bounding box center [163, 221] width 15 height 15
click at [339, 260] on span "Submit" at bounding box center [345, 257] width 18 height 9
radio input "true"
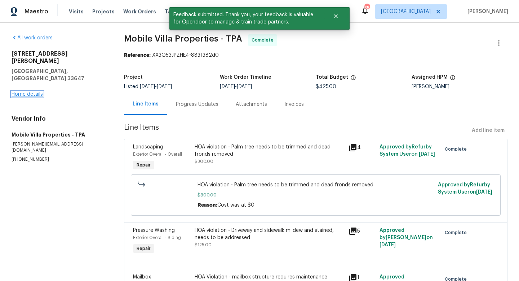
click at [39, 92] on link "Home details" at bounding box center [27, 94] width 31 height 5
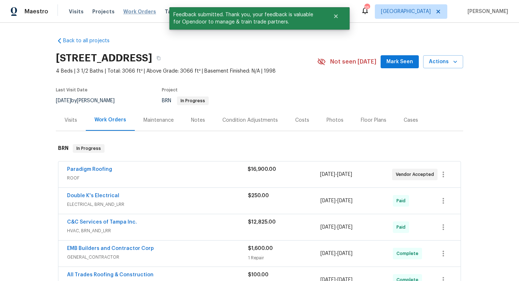
click at [143, 13] on span "Work Orders" at bounding box center [139, 11] width 33 height 7
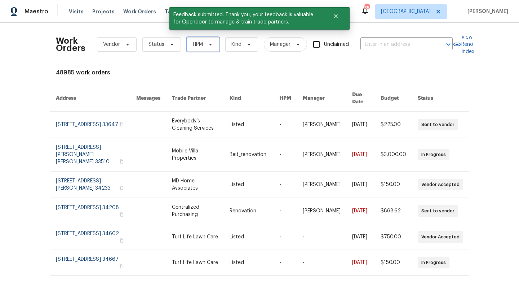
click at [208, 45] on icon at bounding box center [211, 44] width 6 height 6
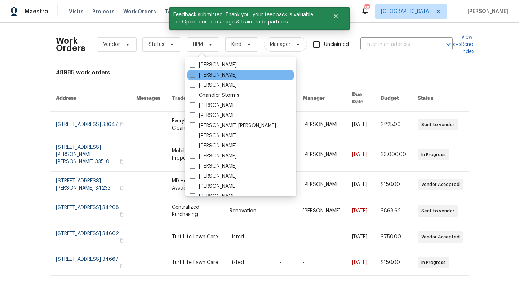
click at [193, 74] on span at bounding box center [193, 75] width 6 height 6
click at [193, 74] on input "[PERSON_NAME]" at bounding box center [192, 73] width 5 height 5
checkbox input "true"
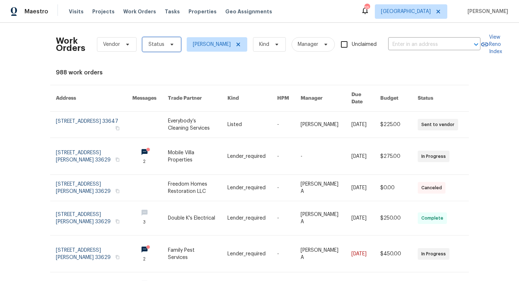
click at [169, 49] on span "Status" at bounding box center [161, 44] width 39 height 14
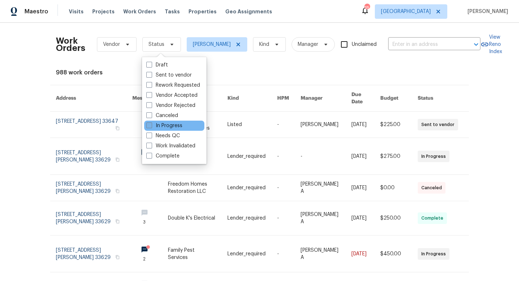
click at [149, 126] on span at bounding box center [149, 125] width 6 height 6
click at [149, 126] on input "In Progress" at bounding box center [148, 124] width 5 height 5
checkbox input "true"
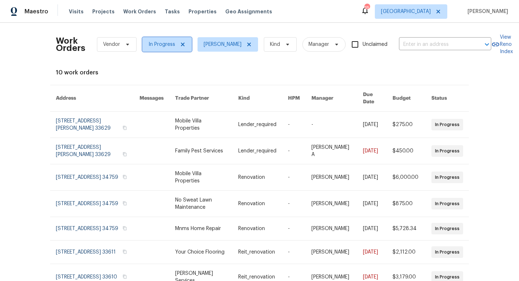
click at [168, 45] on span "In Progress" at bounding box center [162, 44] width 27 height 7
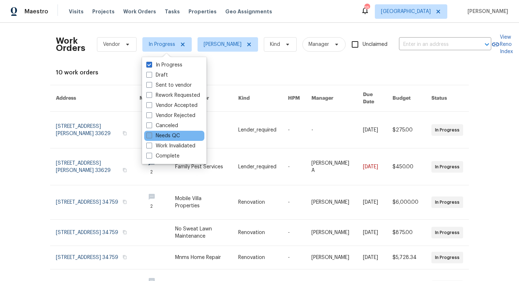
click at [150, 136] on span at bounding box center [149, 135] width 6 height 6
click at [150, 136] on input "Needs QC" at bounding box center [148, 134] width 5 height 5
checkbox input "true"
